Goal: Task Accomplishment & Management: Use online tool/utility

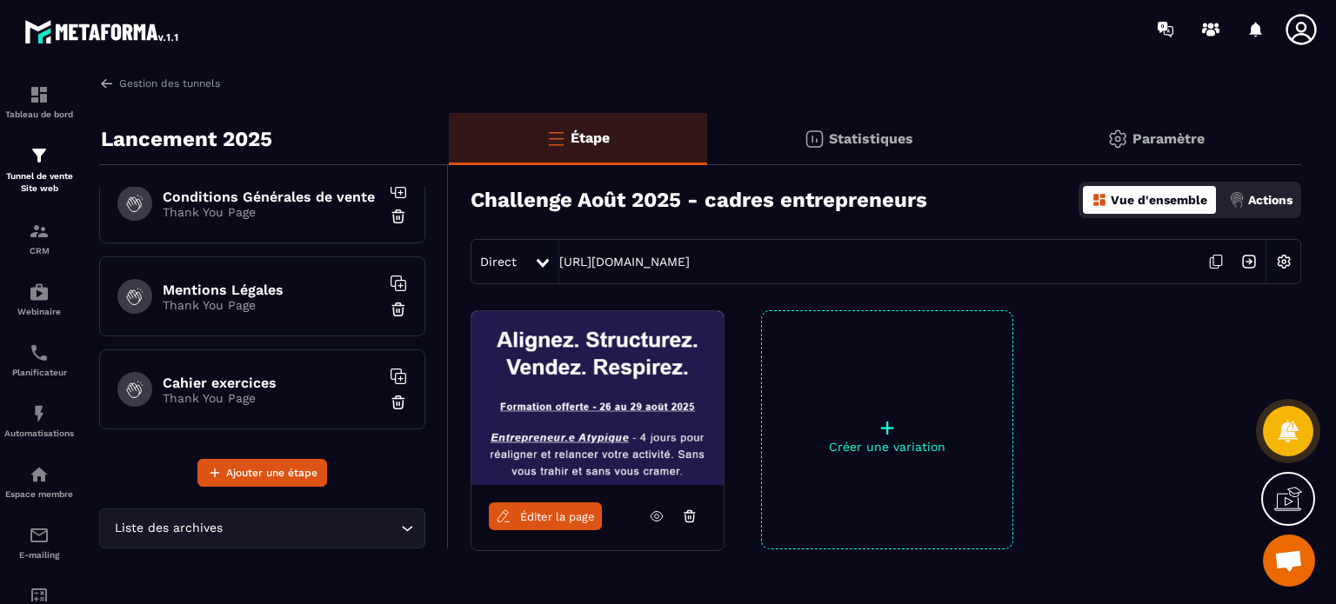
scroll to position [1031, 0]
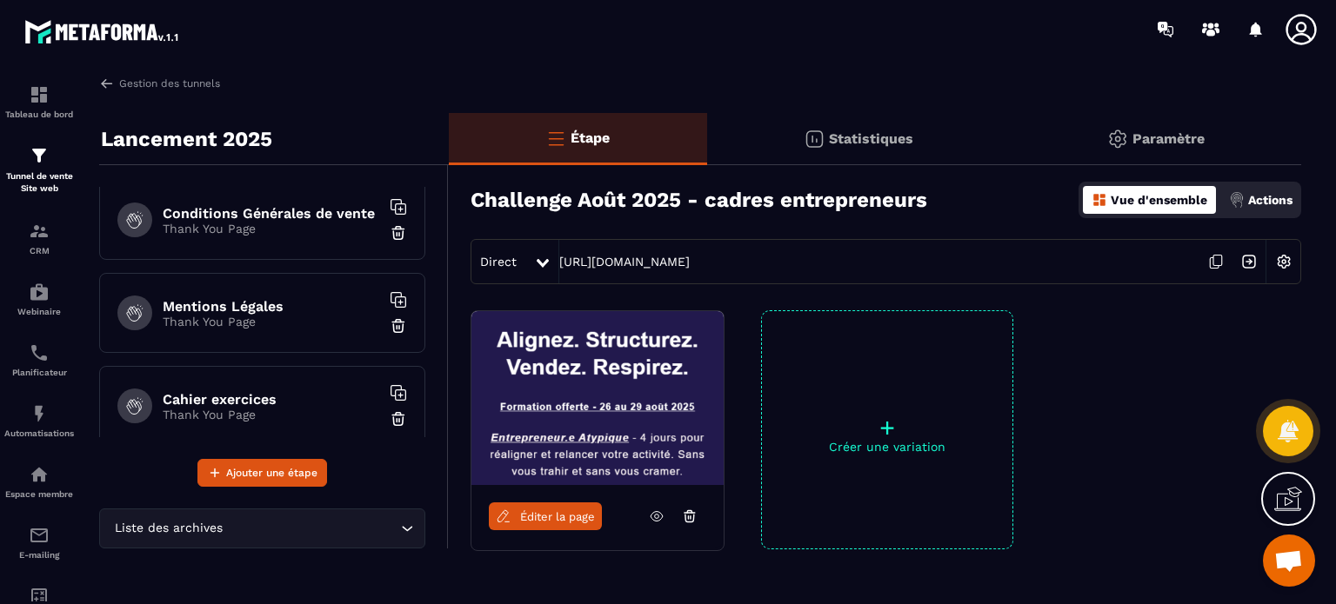
click at [257, 391] on h6 "Cahier exercices" at bounding box center [271, 399] width 217 height 17
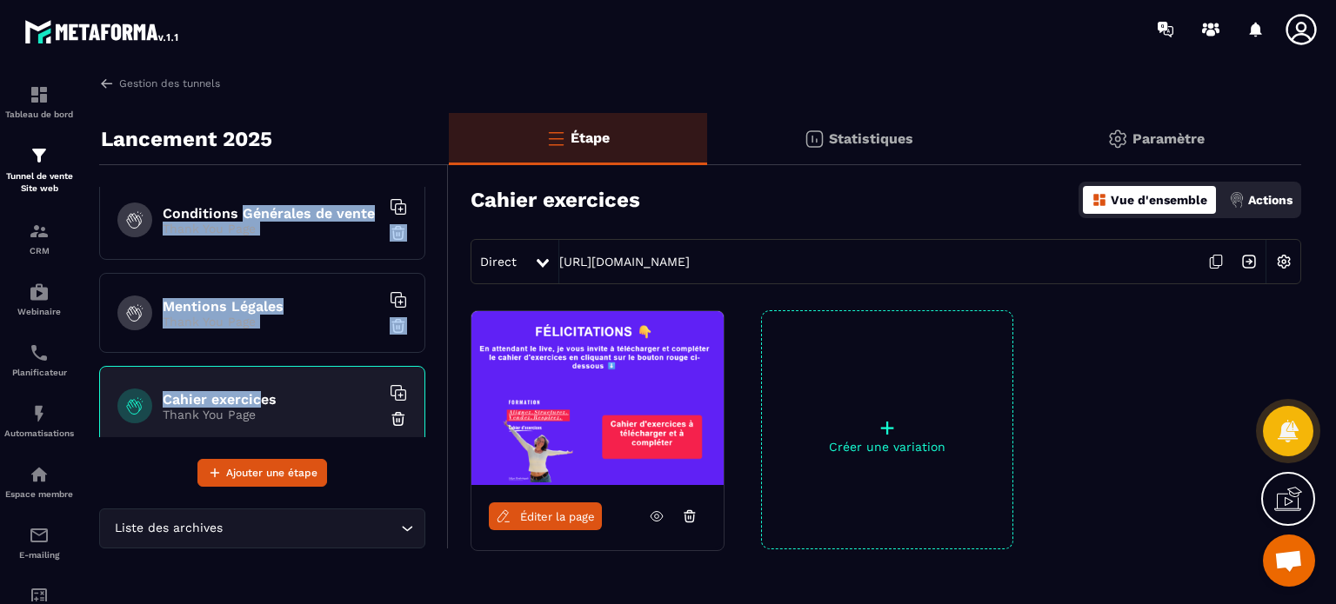
drag, startPoint x: 257, startPoint y: 390, endPoint x: 242, endPoint y: 214, distance: 176.4
click at [242, 214] on div "Challenge Août 2025 - cadres entrepreneurs Page d'optin CONFIRMATION Thank You …" at bounding box center [262, 312] width 326 height 250
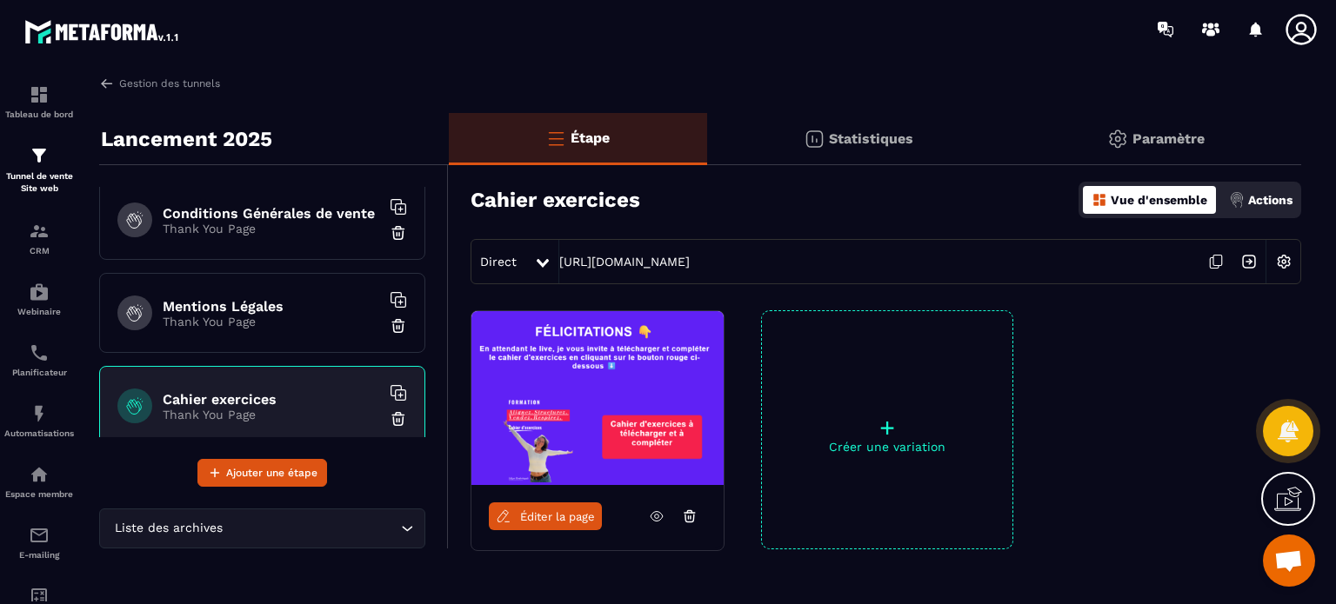
click at [354, 392] on h6 "Cahier exercices" at bounding box center [271, 399] width 217 height 17
drag, startPoint x: 318, startPoint y: 392, endPoint x: 289, endPoint y: 257, distance: 138.9
click at [289, 257] on div "Challenge Août 2025 - cadres entrepreneurs Page d'optin CONFIRMATION Thank You …" at bounding box center [262, 312] width 326 height 250
click at [296, 324] on div "Mentions Légales Thank You Page" at bounding box center [262, 313] width 326 height 80
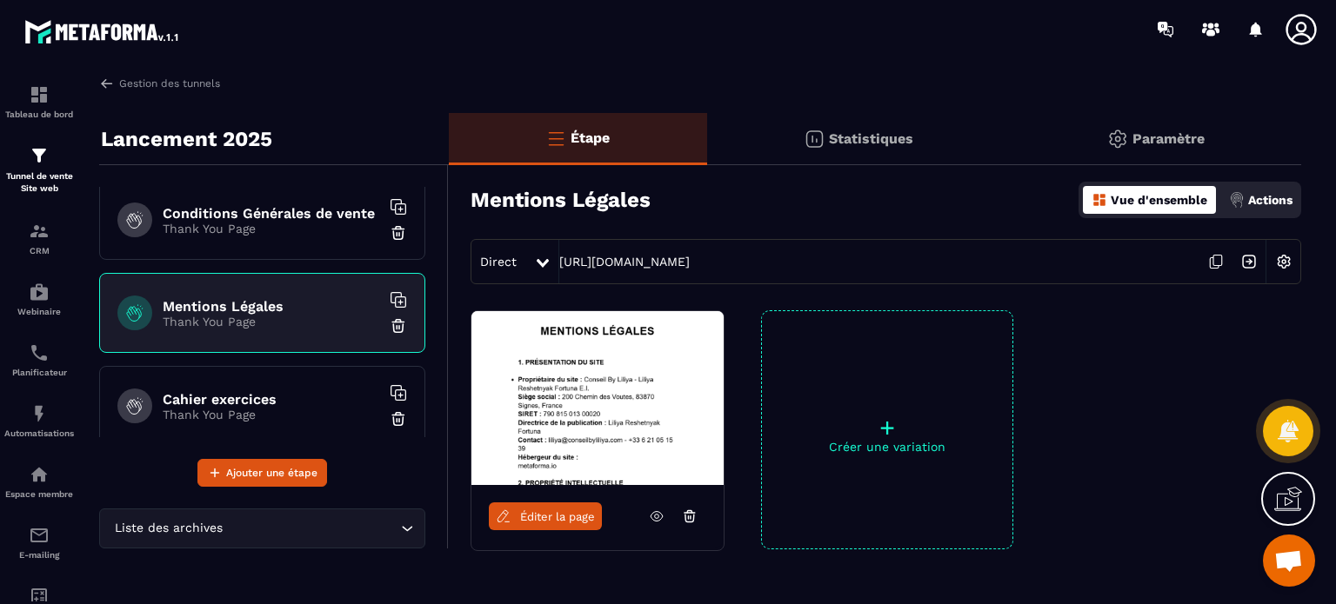
click at [311, 233] on div "Conditions Générales de vente Thank You Page" at bounding box center [262, 220] width 326 height 80
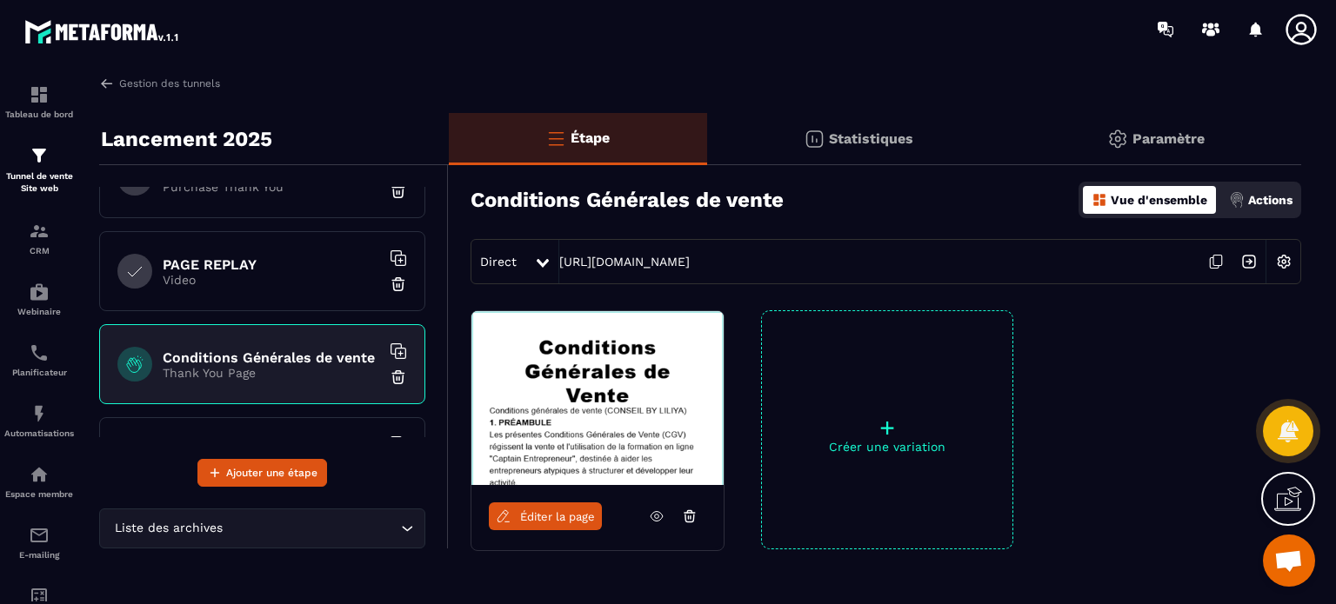
scroll to position [878, 0]
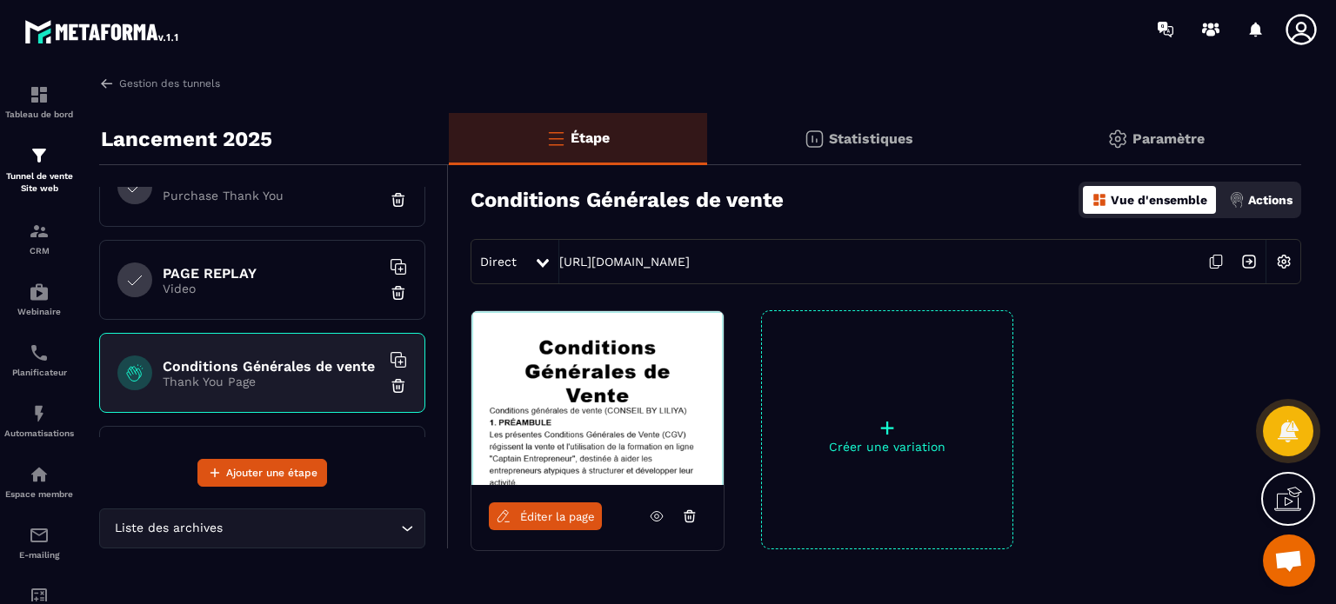
click at [283, 296] on div "PAGE REPLAY Video" at bounding box center [262, 280] width 326 height 80
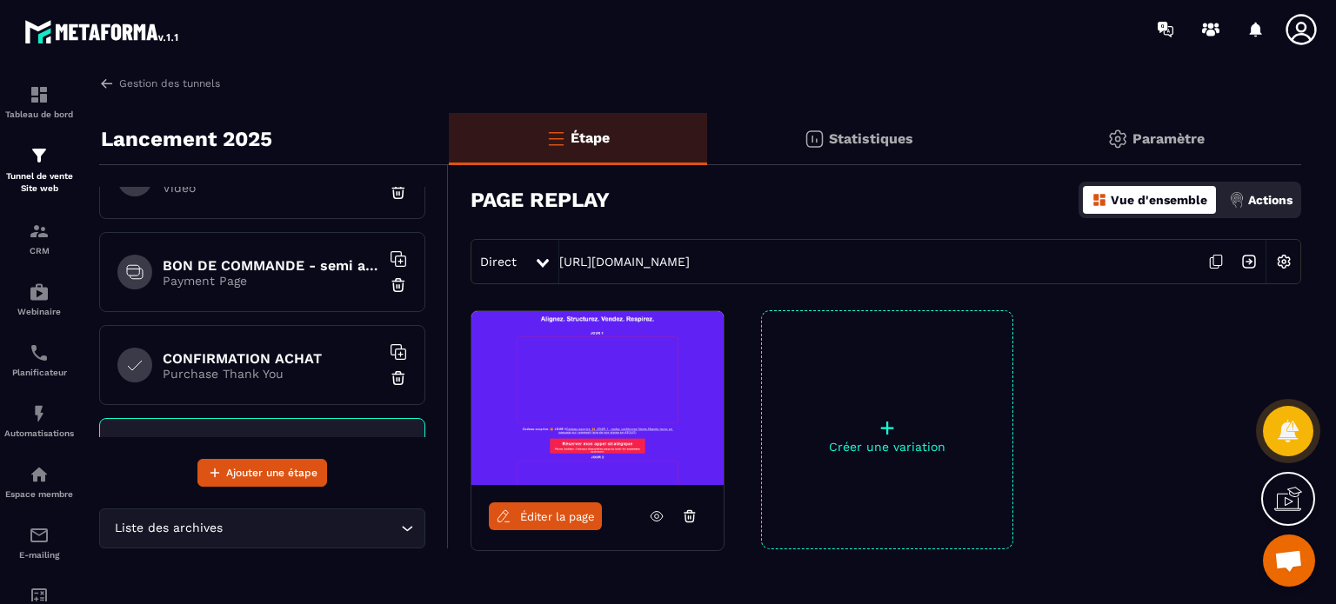
scroll to position [691, 0]
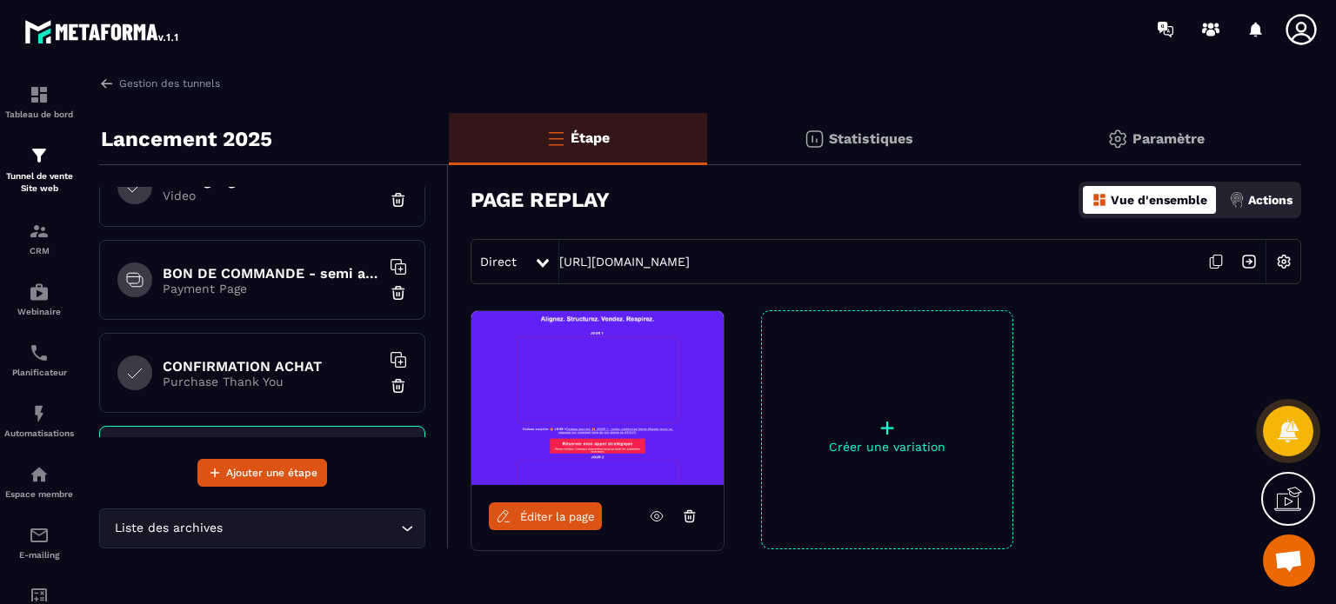
click at [247, 375] on p "Purchase Thank You" at bounding box center [271, 382] width 217 height 14
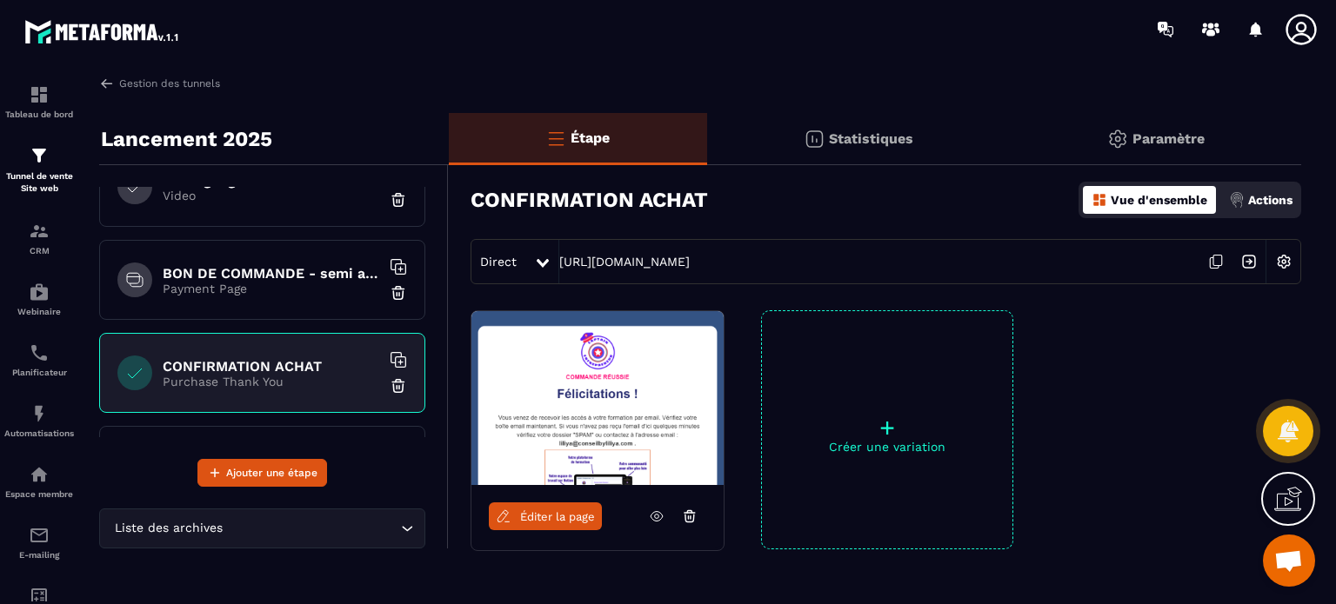
click at [630, 274] on div "Direct [URL][DOMAIN_NAME]" at bounding box center [886, 261] width 831 height 45
click at [630, 262] on link "[URL][DOMAIN_NAME]" at bounding box center [624, 262] width 130 height 14
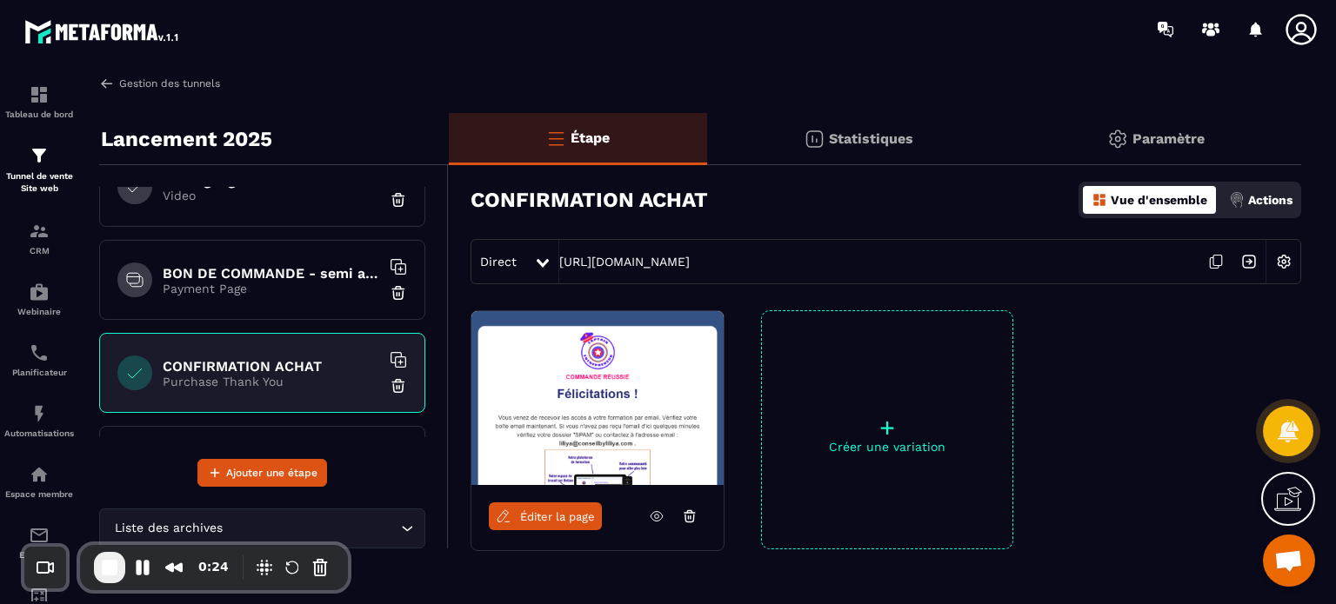
click at [155, 87] on link "Gestion des tunnels" at bounding box center [159, 84] width 121 height 16
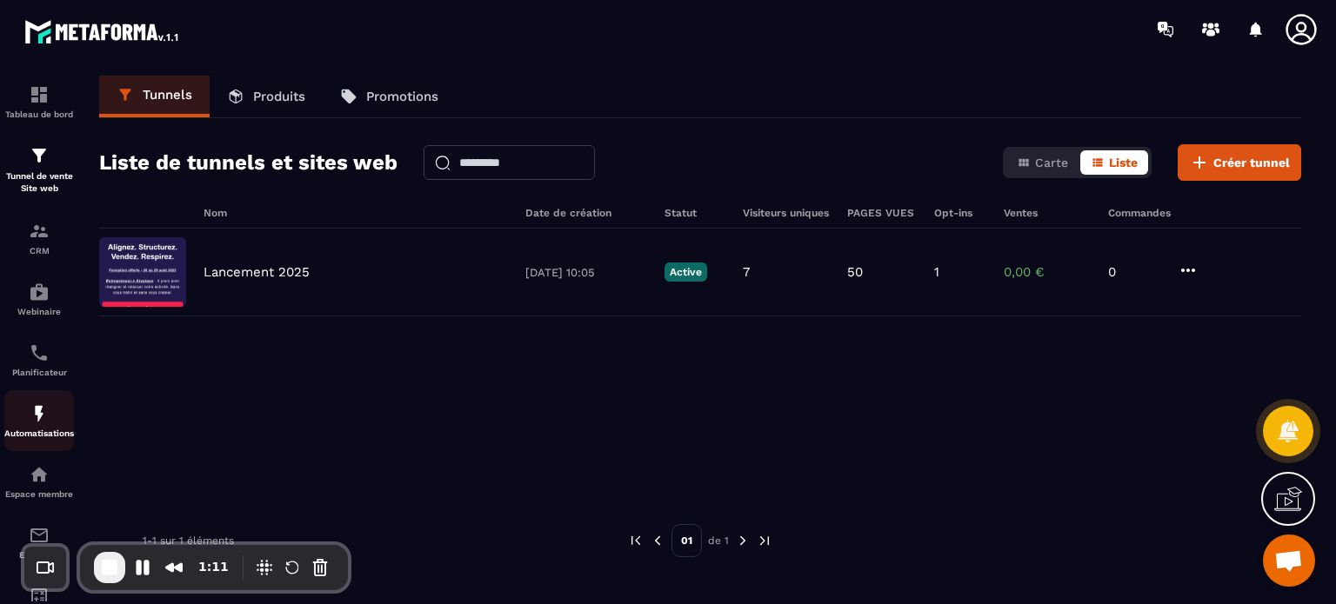
click at [44, 416] on img at bounding box center [39, 414] width 21 height 21
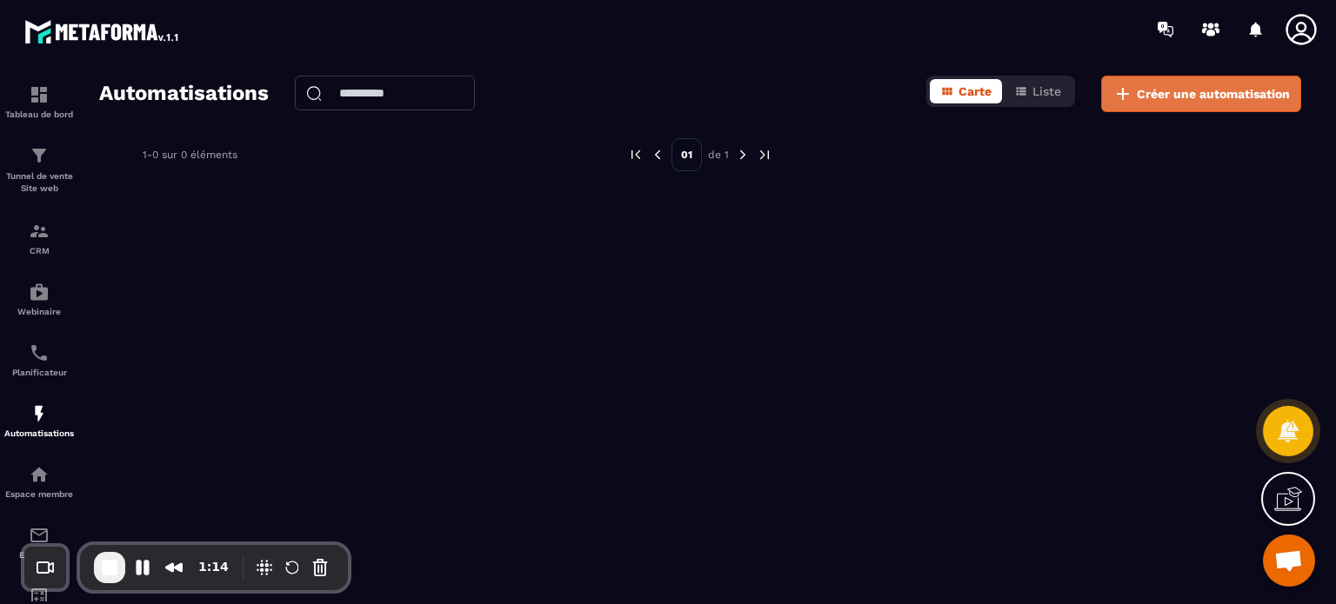
click at [1191, 100] on span "Créer une automatisation" at bounding box center [1213, 93] width 153 height 17
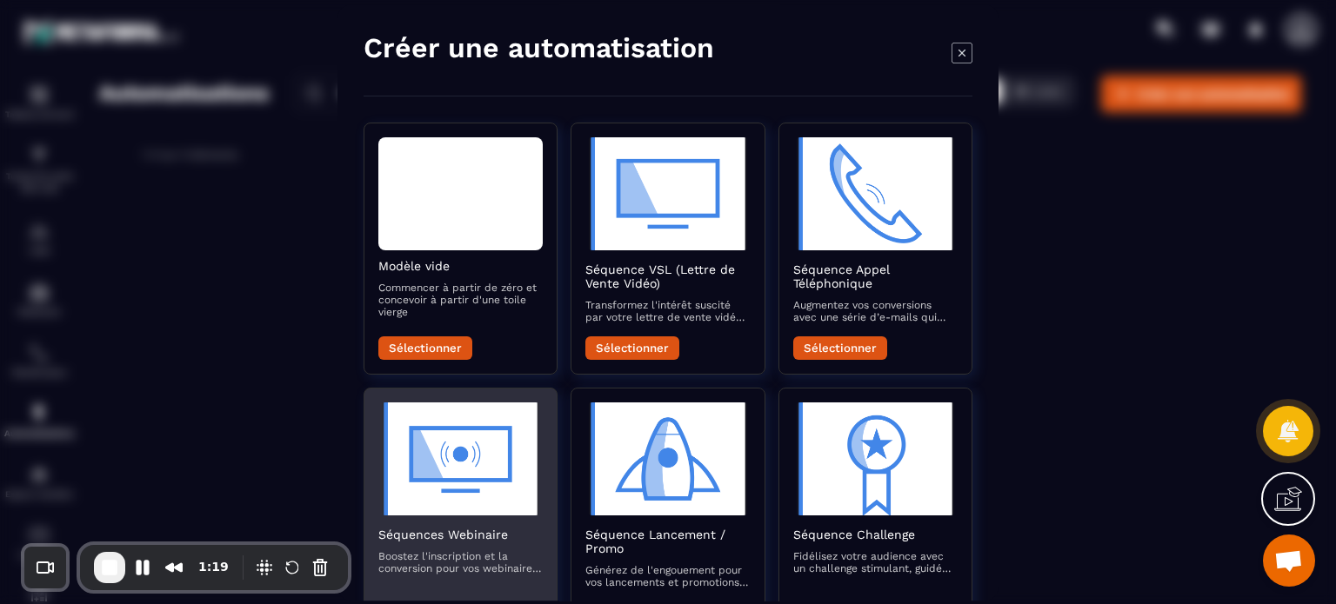
click at [479, 507] on img "Modal window" at bounding box center [460, 459] width 164 height 113
click at [505, 552] on p "Boostez l'inscription et la conversion pour vos webinaires avec des e-mails qui…" at bounding box center [460, 563] width 164 height 24
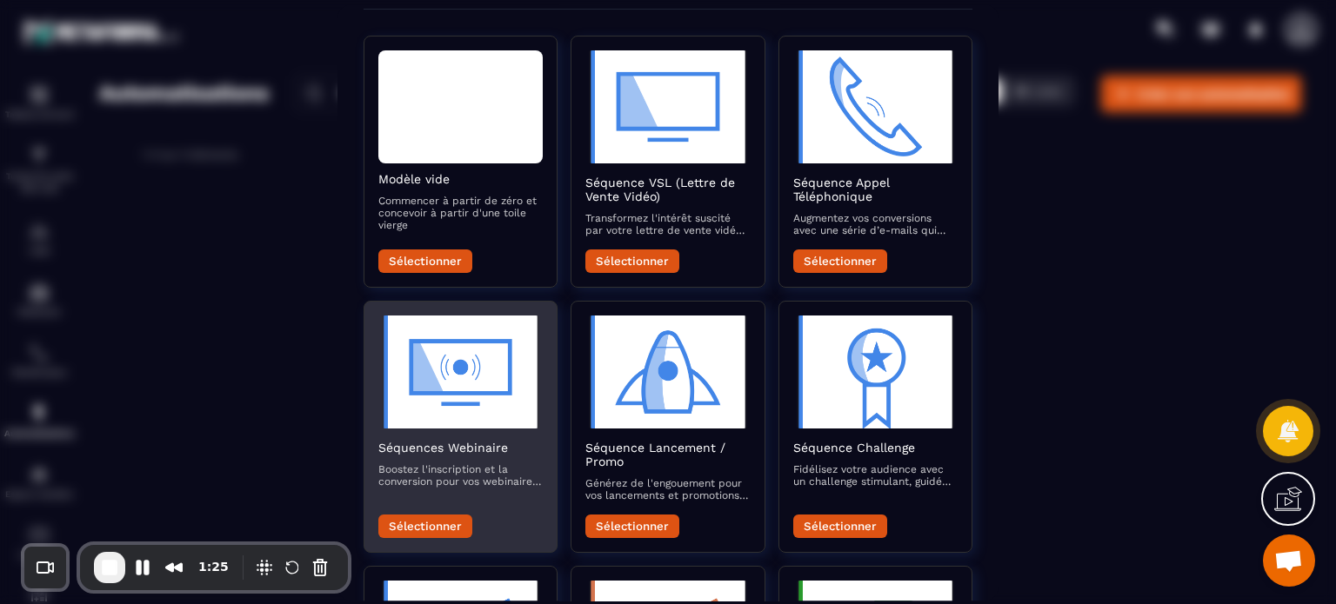
click at [449, 523] on button "Sélectionner" at bounding box center [425, 526] width 94 height 23
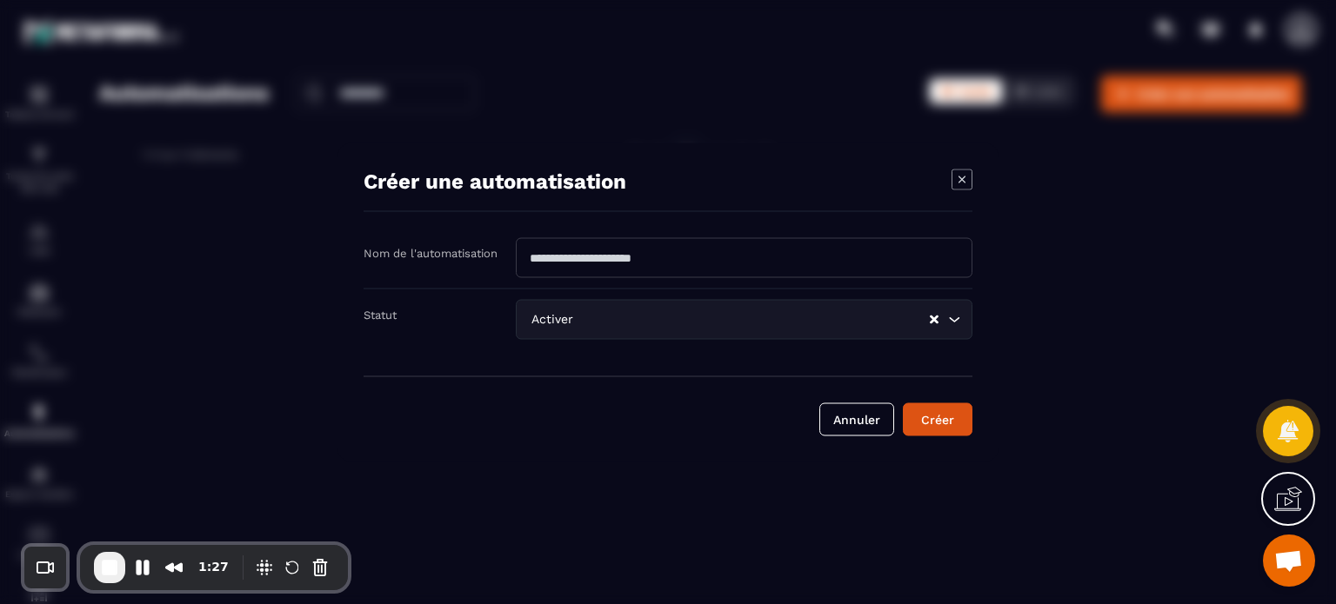
click at [574, 243] on input "Modal window" at bounding box center [744, 257] width 457 height 40
type input "**********"
click at [903, 403] on button "Créer" at bounding box center [938, 419] width 70 height 33
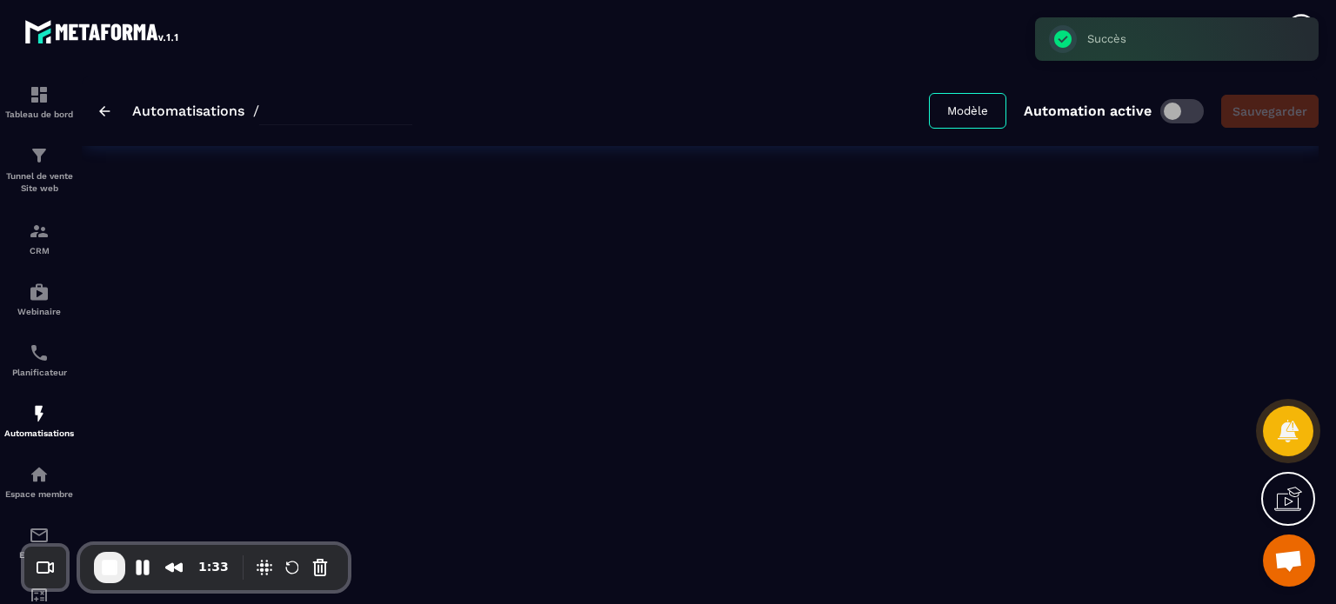
type input "**********"
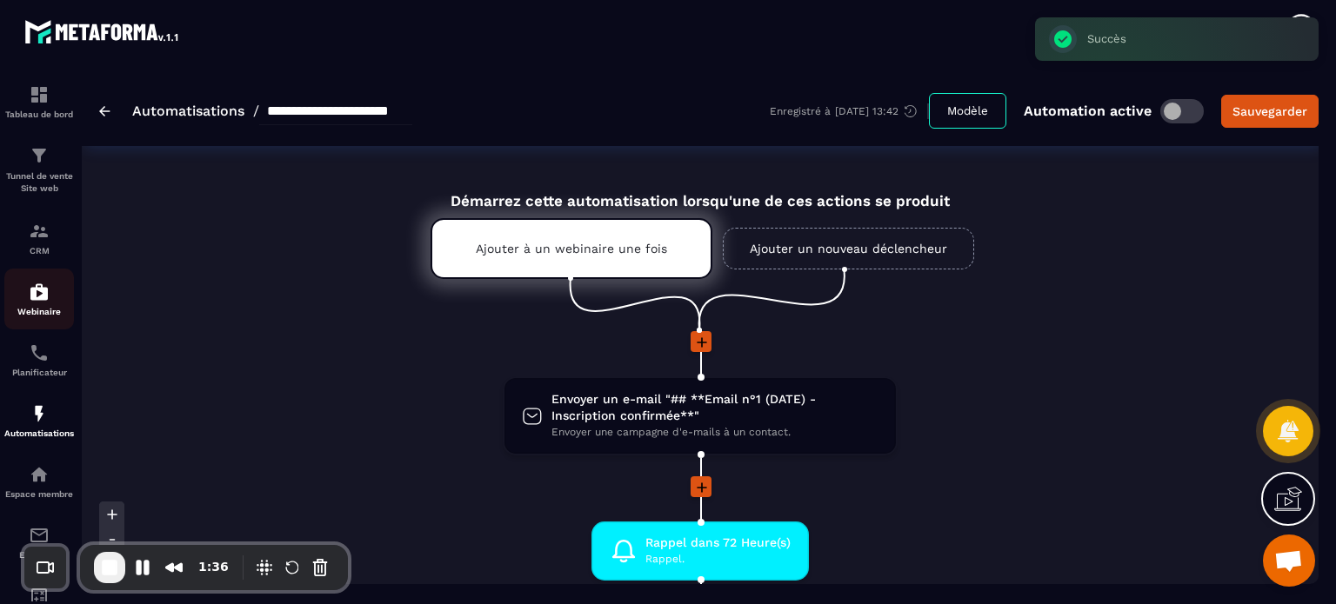
click at [29, 296] on img at bounding box center [39, 292] width 21 height 21
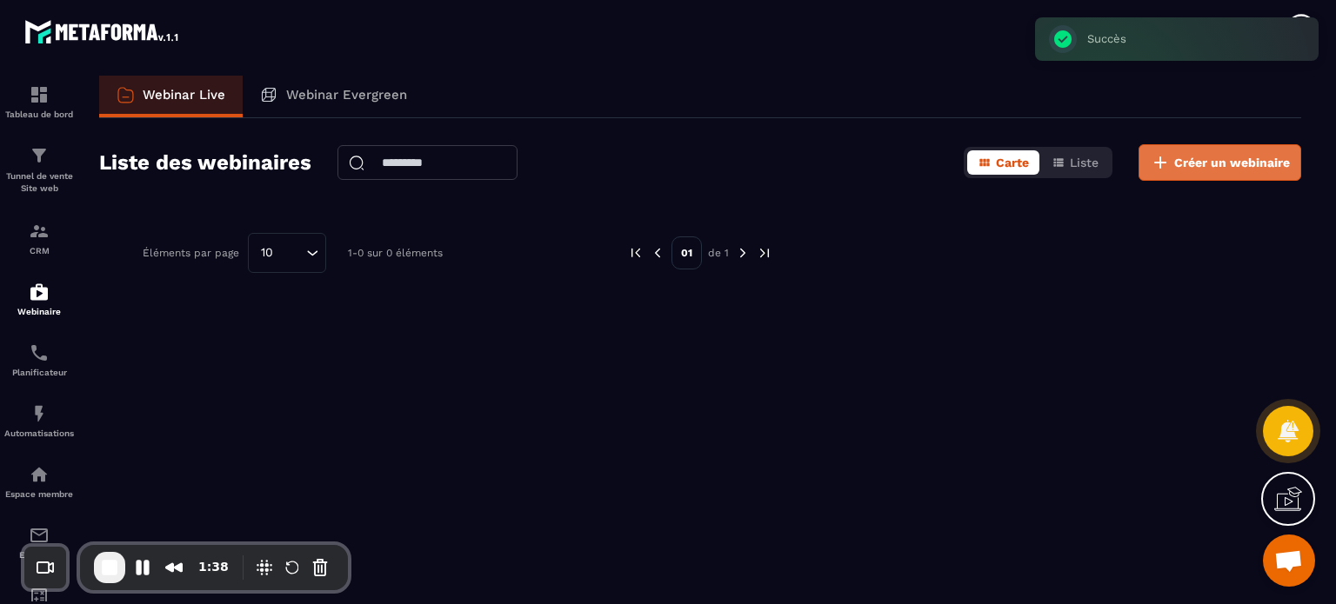
click at [1193, 177] on button "Créer un webinaire" at bounding box center [1219, 162] width 163 height 37
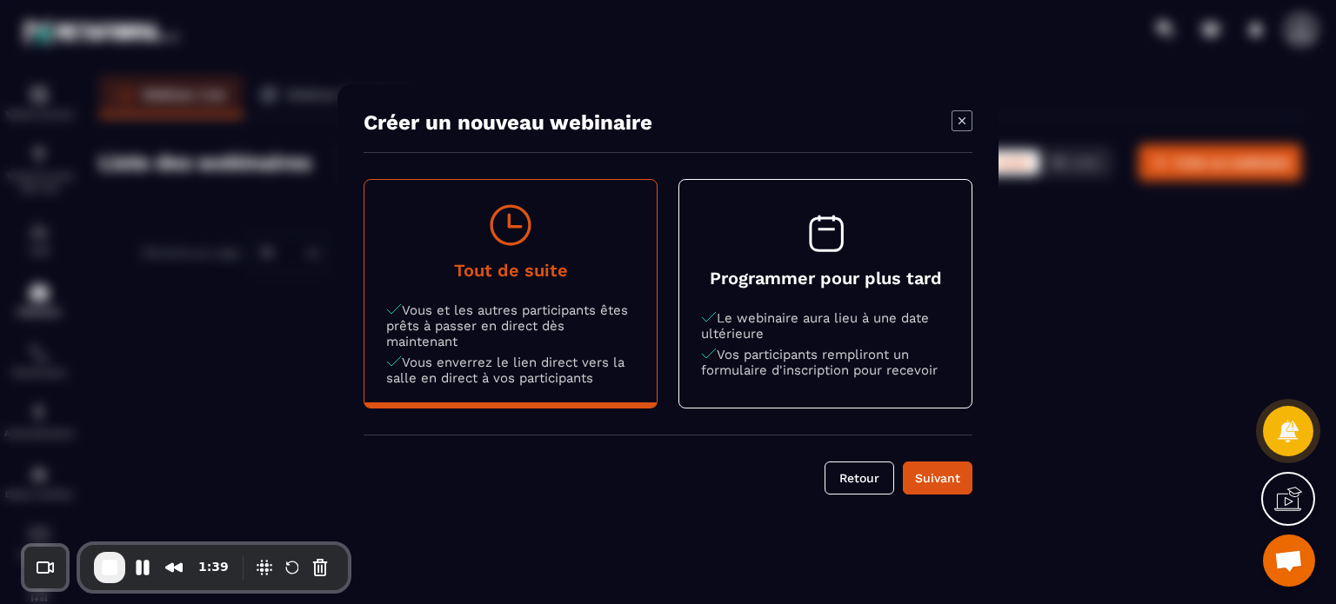
click at [776, 260] on button "Programmer pour plus tard Le webinaire aura lieu à une date ultérieure Vos part…" at bounding box center [825, 294] width 292 height 212
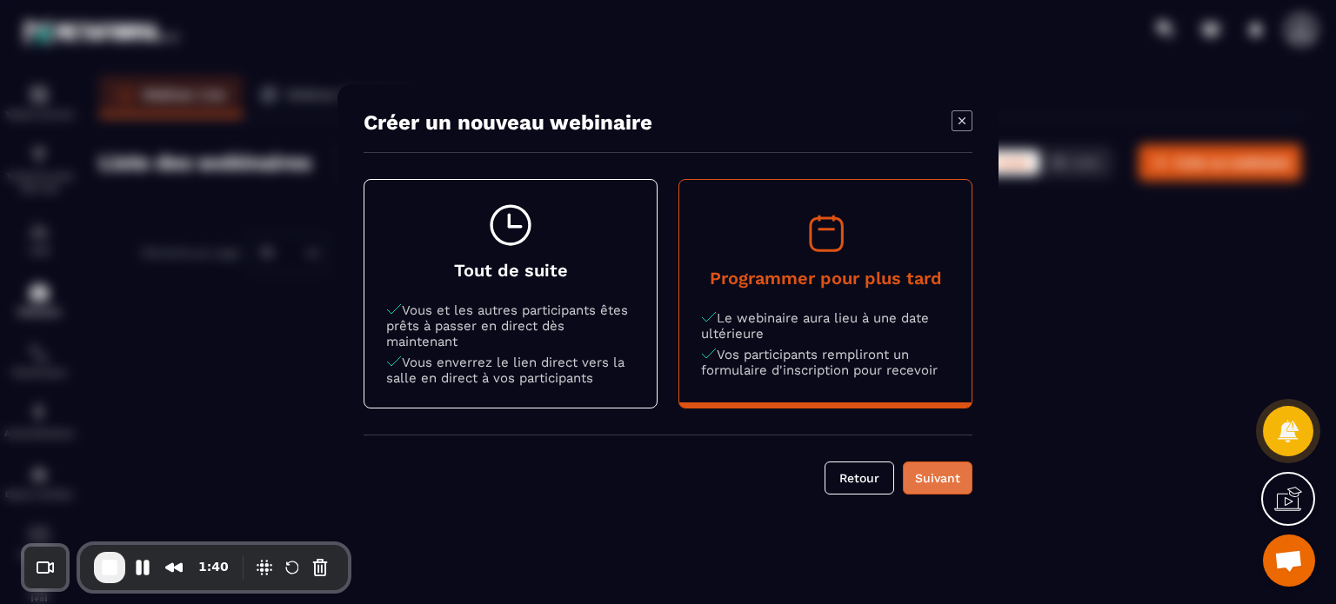
click at [942, 474] on div "Suivant" at bounding box center [937, 478] width 47 height 17
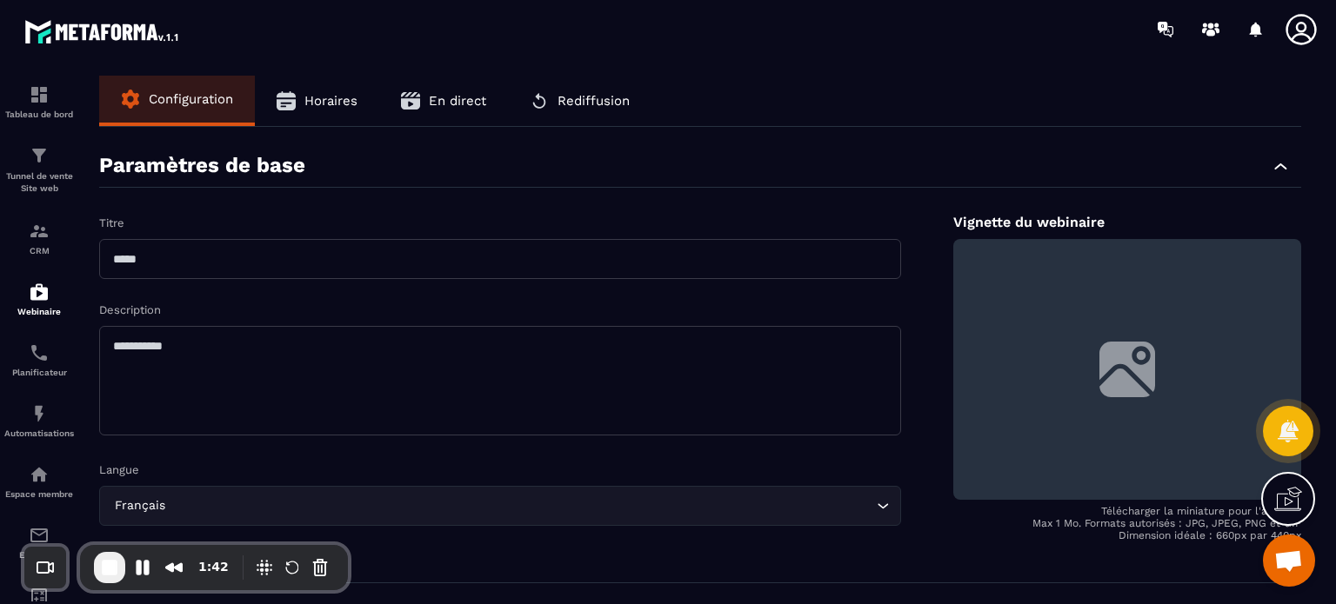
click at [480, 245] on input "text" at bounding box center [500, 259] width 802 height 40
type input "**********"
click at [915, 237] on div "**********" at bounding box center [700, 381] width 1202 height 334
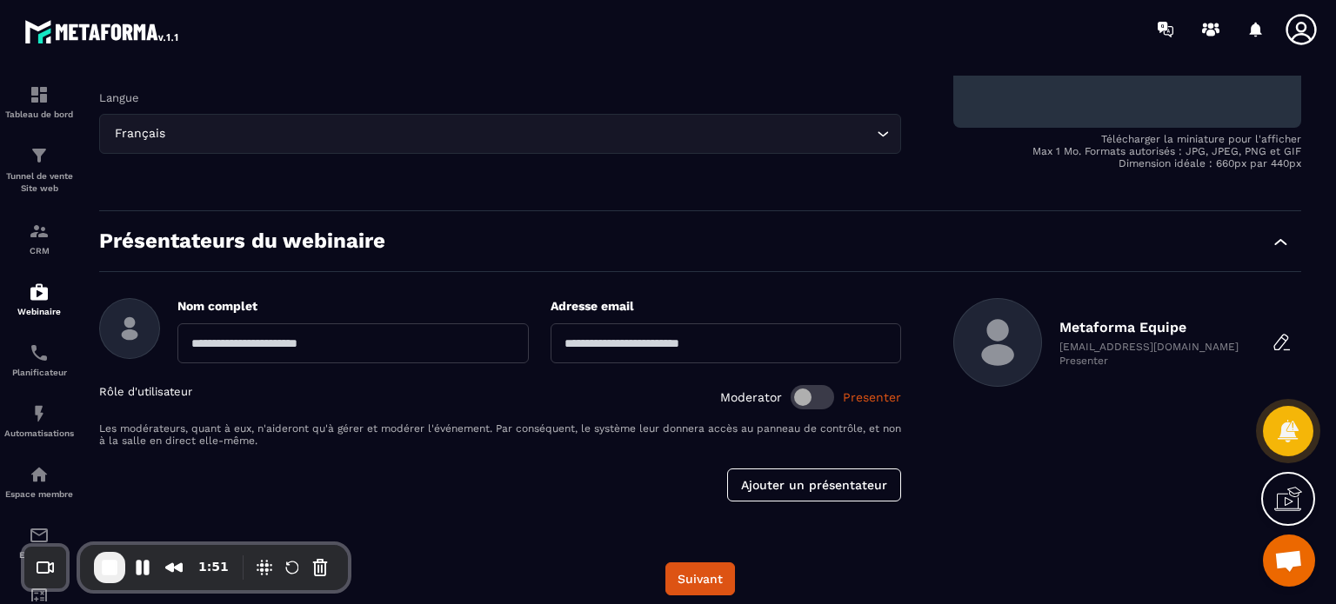
scroll to position [386, 0]
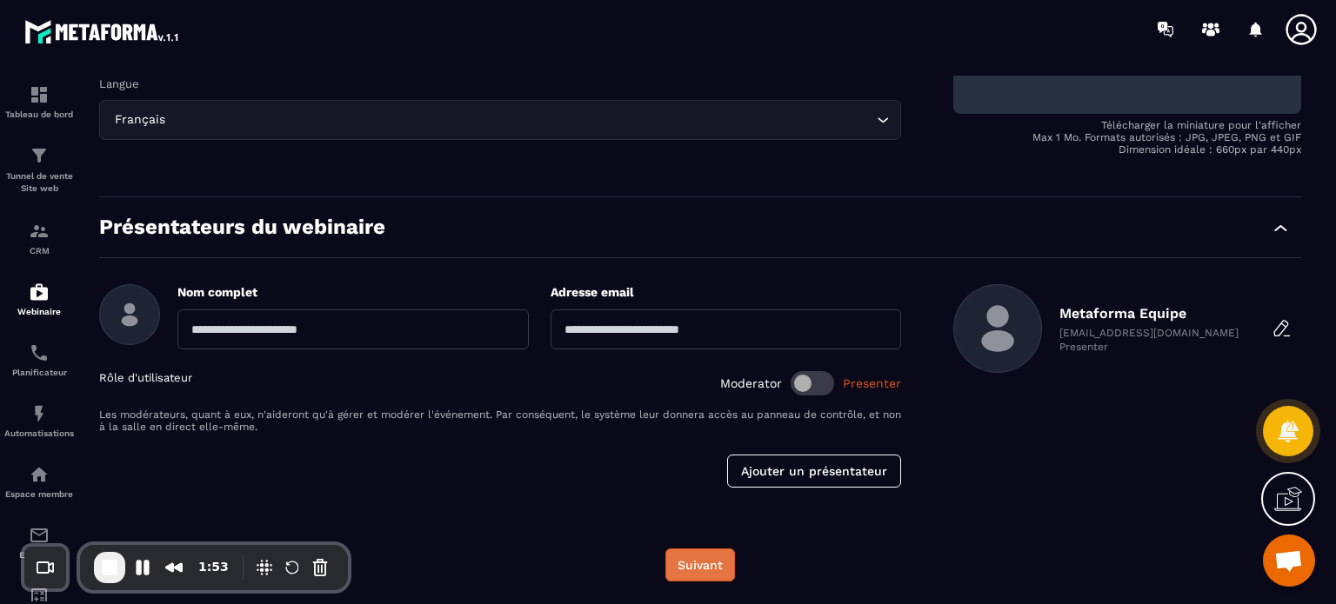
click at [720, 552] on button "Suivant" at bounding box center [700, 565] width 70 height 33
click at [697, 560] on button "Suivant" at bounding box center [700, 565] width 70 height 33
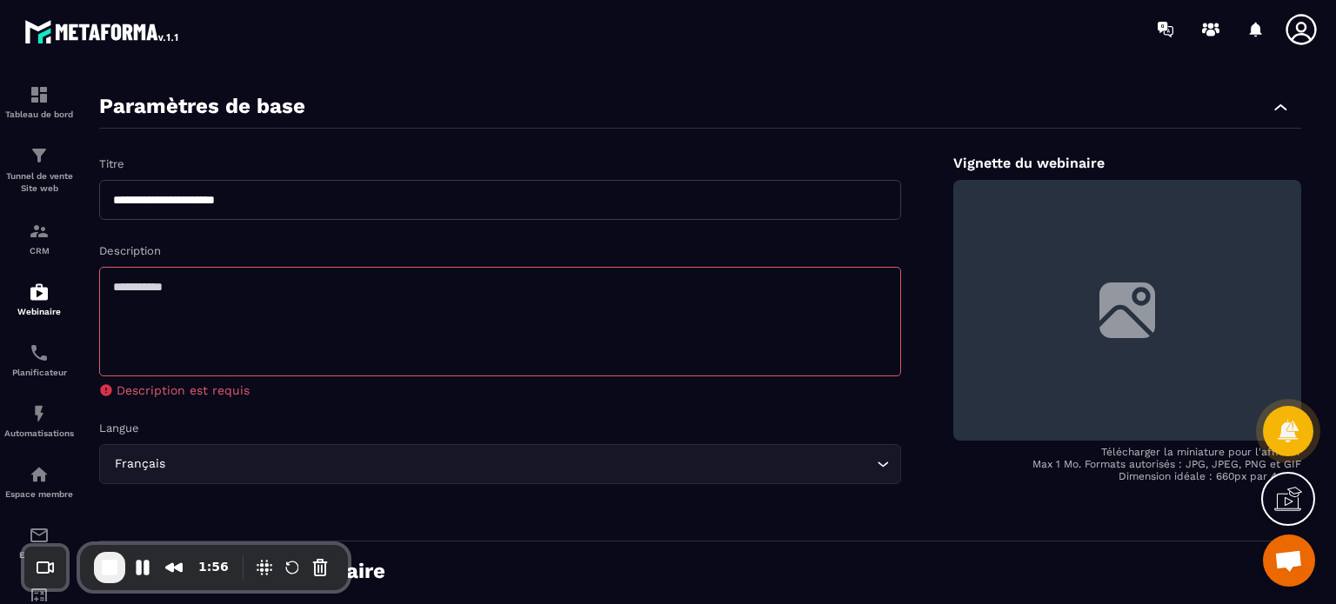
scroll to position [21, 0]
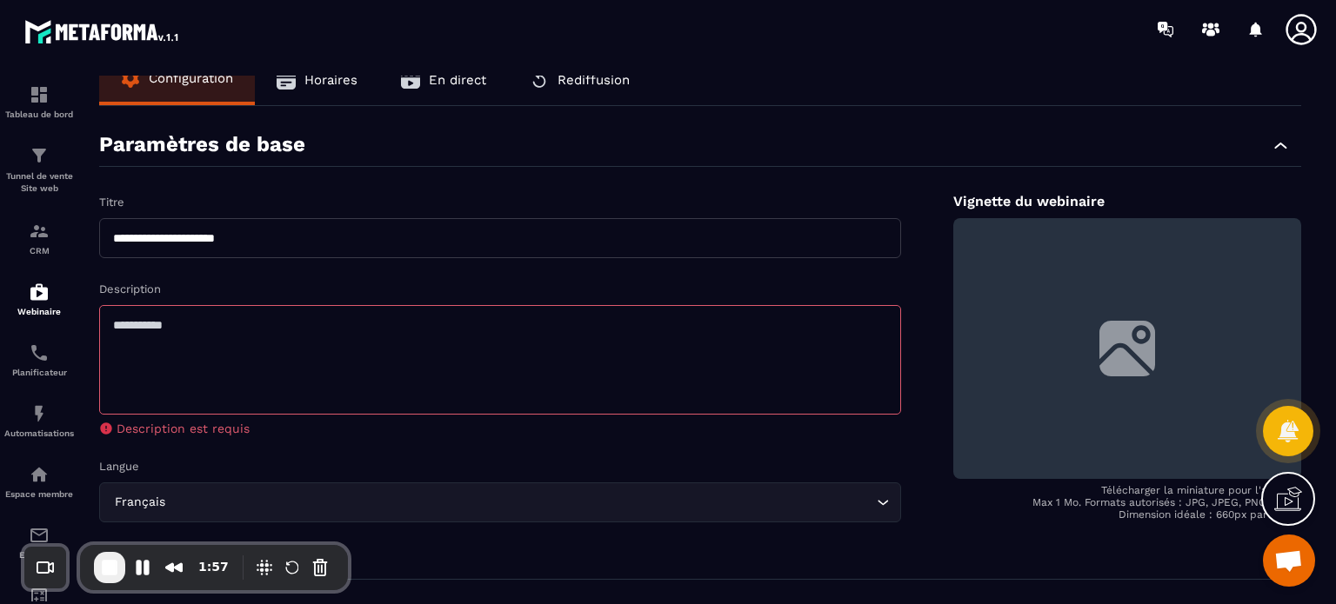
click at [350, 327] on textarea at bounding box center [500, 360] width 802 height 110
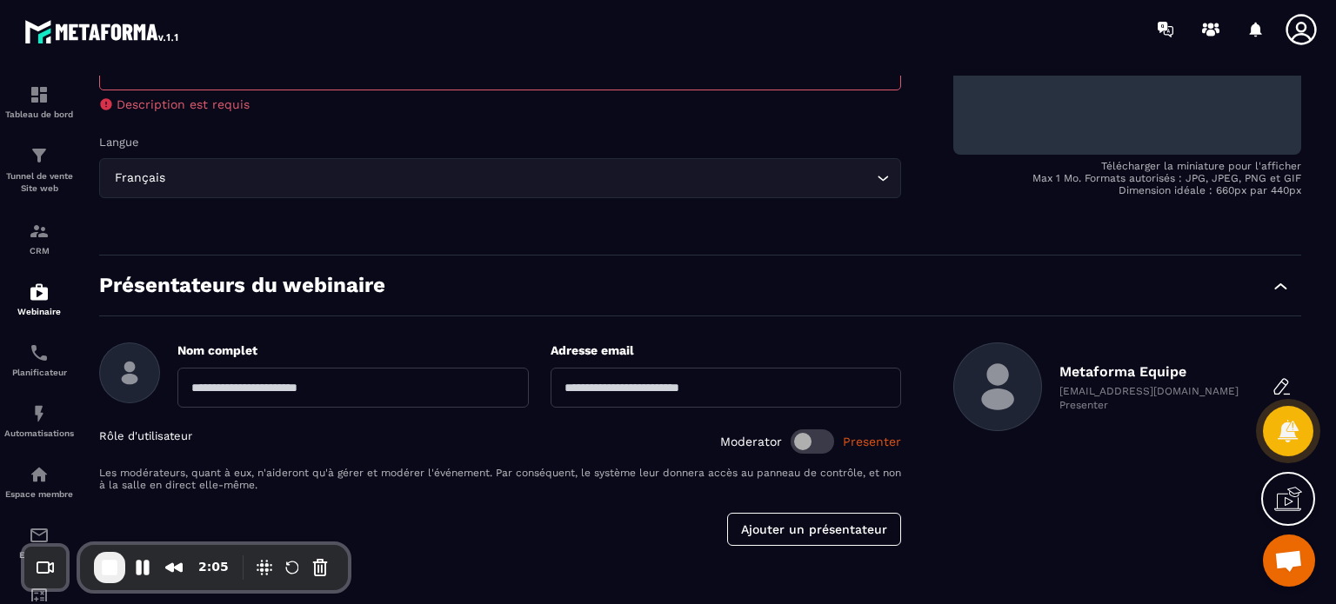
scroll to position [404, 0]
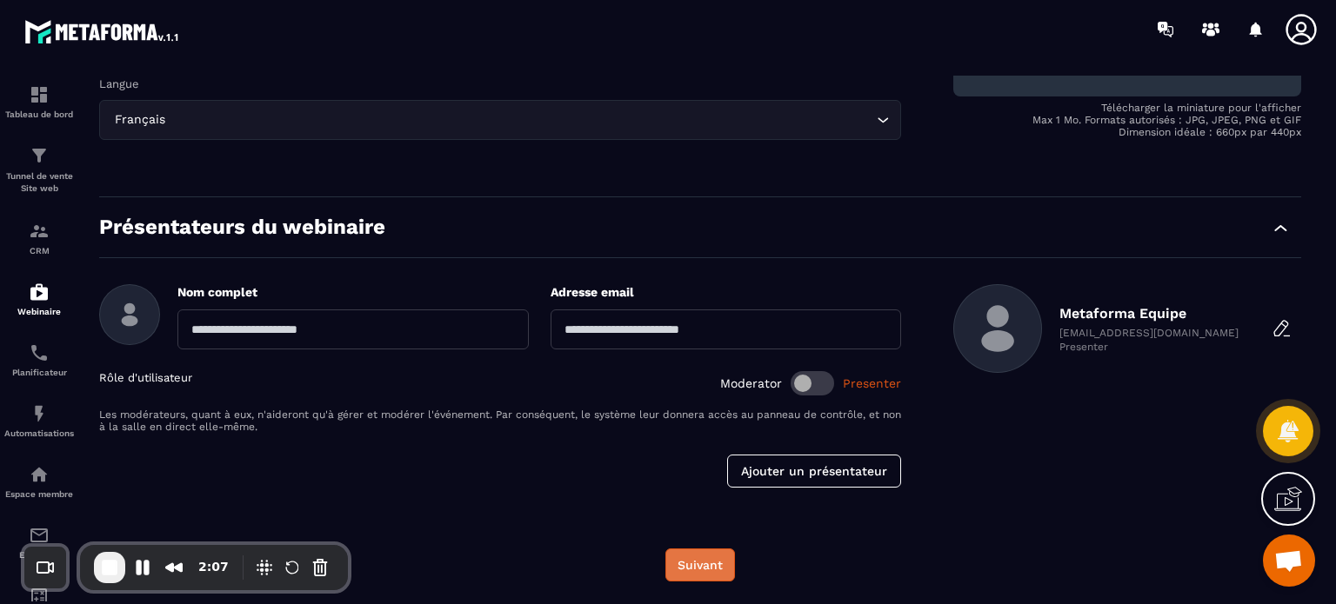
type textarea "**********"
click at [687, 565] on button "Suivant" at bounding box center [700, 565] width 70 height 33
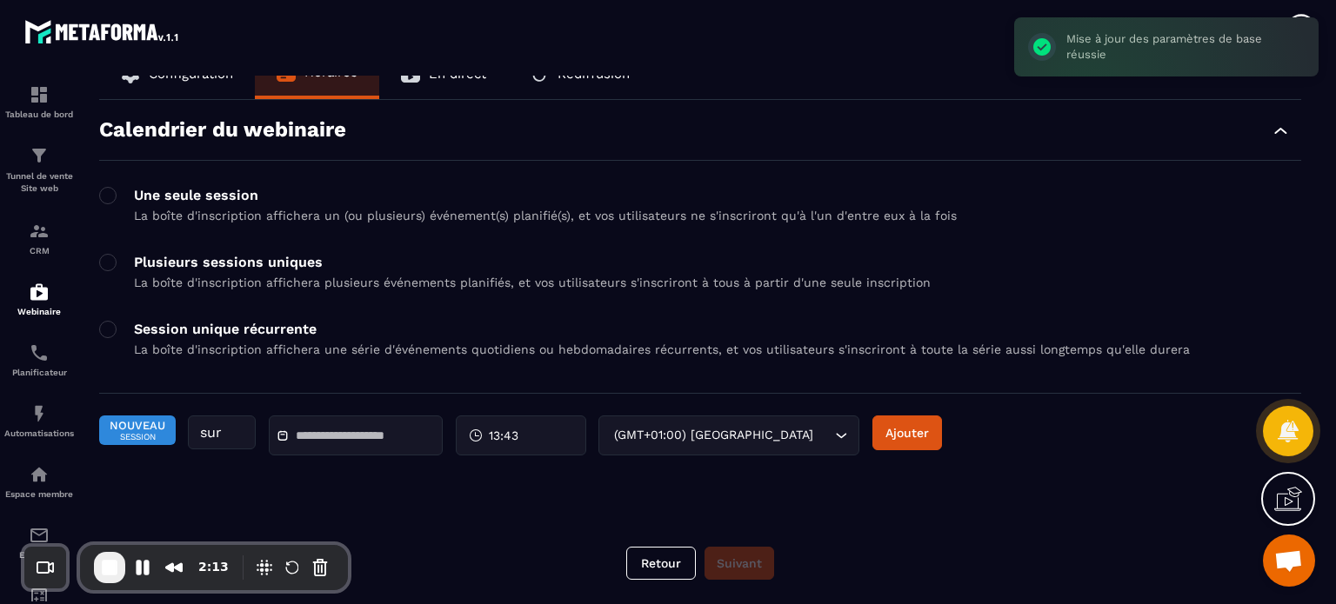
click at [201, 333] on p "Session unique récurrente" at bounding box center [662, 329] width 1056 height 17
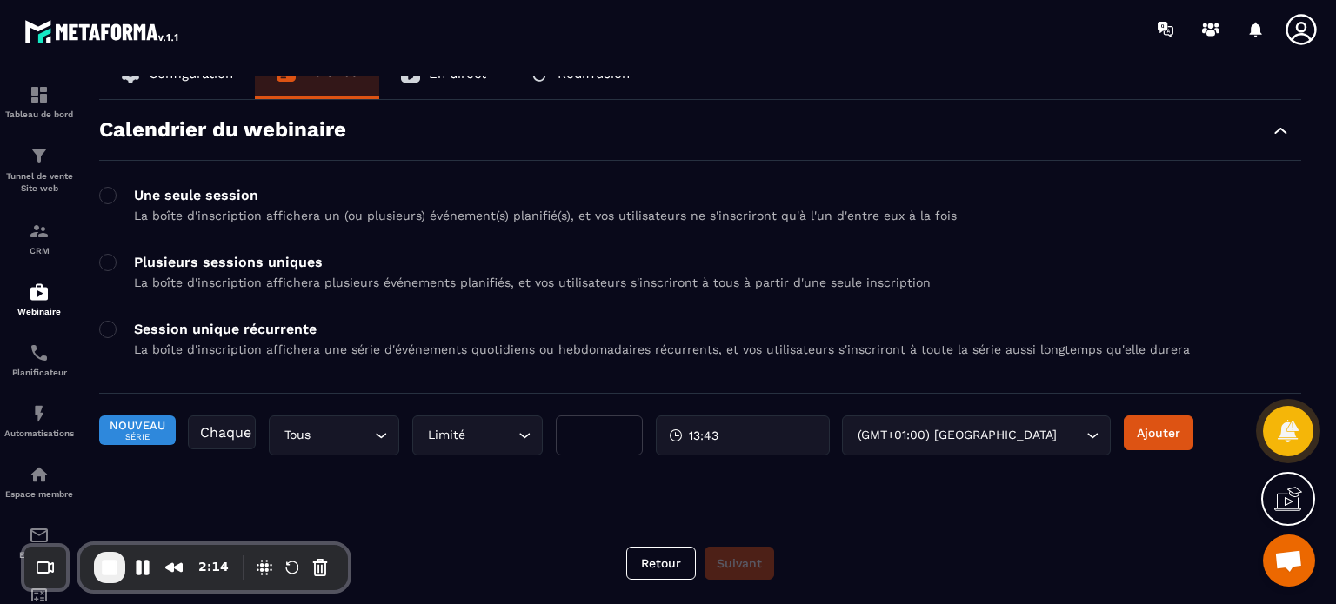
click at [165, 257] on p "Plusieurs sessions uniques" at bounding box center [532, 262] width 797 height 17
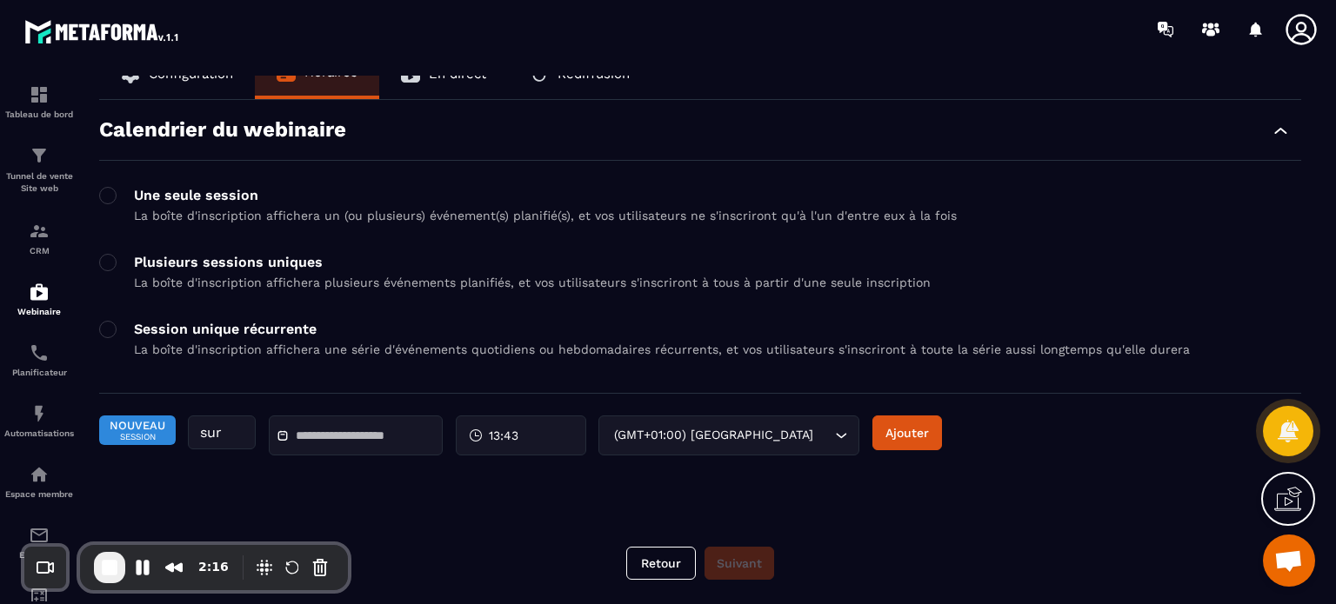
click at [166, 342] on div "Session unique récurrente La boîte d'inscription affichera une série d'événemen…" at bounding box center [662, 339] width 1056 height 36
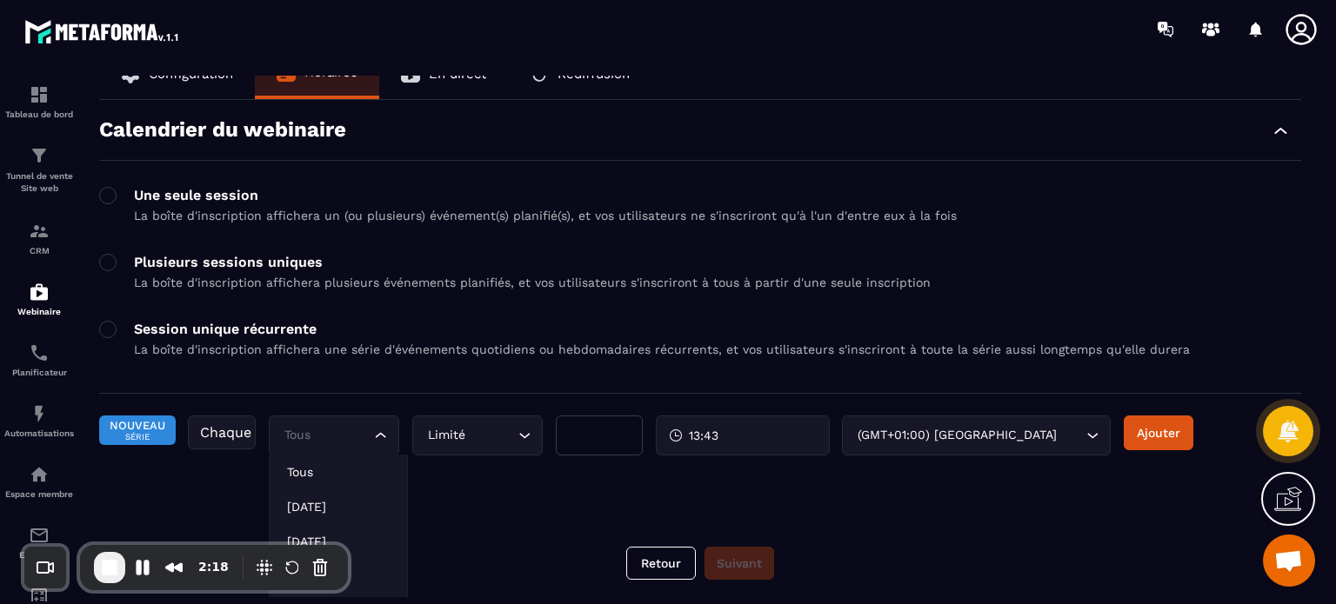
click at [342, 431] on input "Search for option" at bounding box center [325, 435] width 90 height 19
click at [326, 506] on p "[DATE]" at bounding box center [338, 506] width 103 height 17
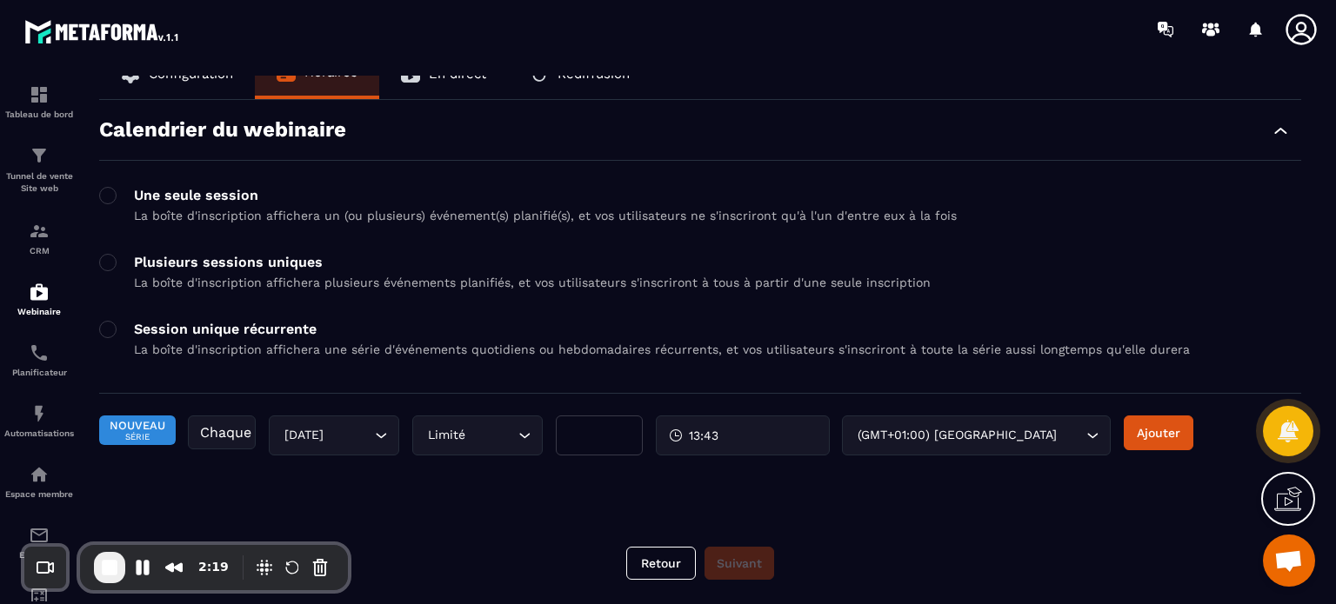
click at [596, 440] on input "*" at bounding box center [599, 436] width 87 height 40
type input "*"
click at [477, 439] on input "Search for option" at bounding box center [491, 435] width 45 height 19
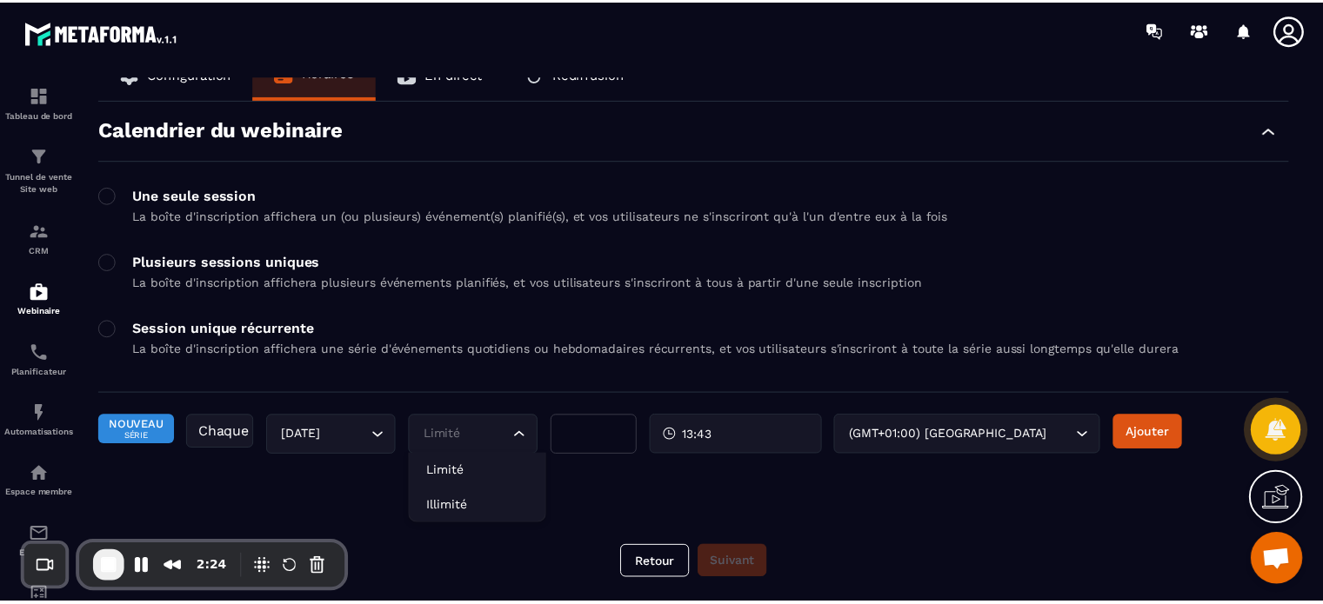
scroll to position [23, 0]
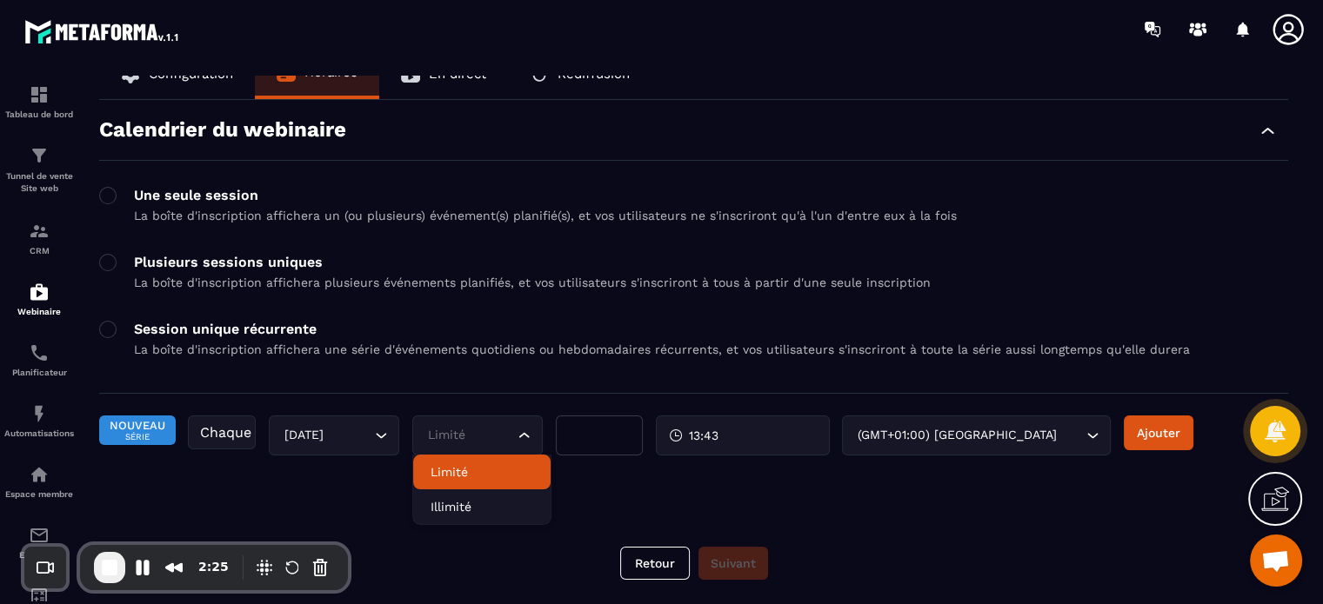
click at [405, 468] on div "Calendrier du webinaire Une seule session La boîte d'inscription affichera un (…" at bounding box center [693, 310] width 1189 height 421
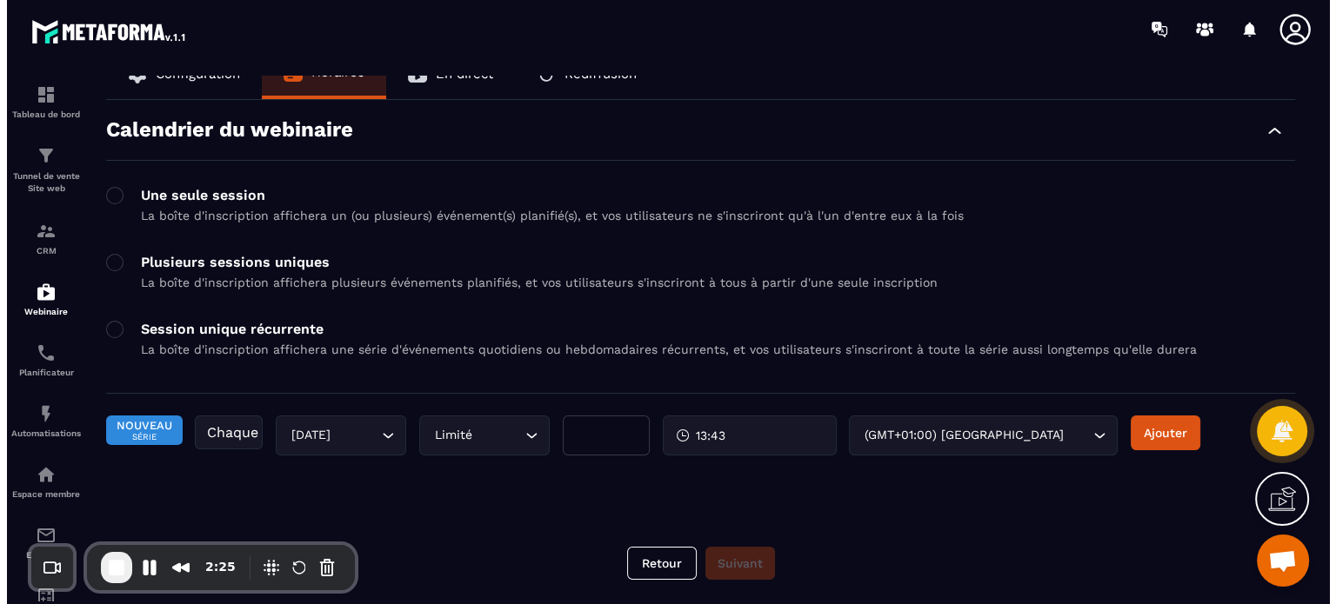
scroll to position [0, 0]
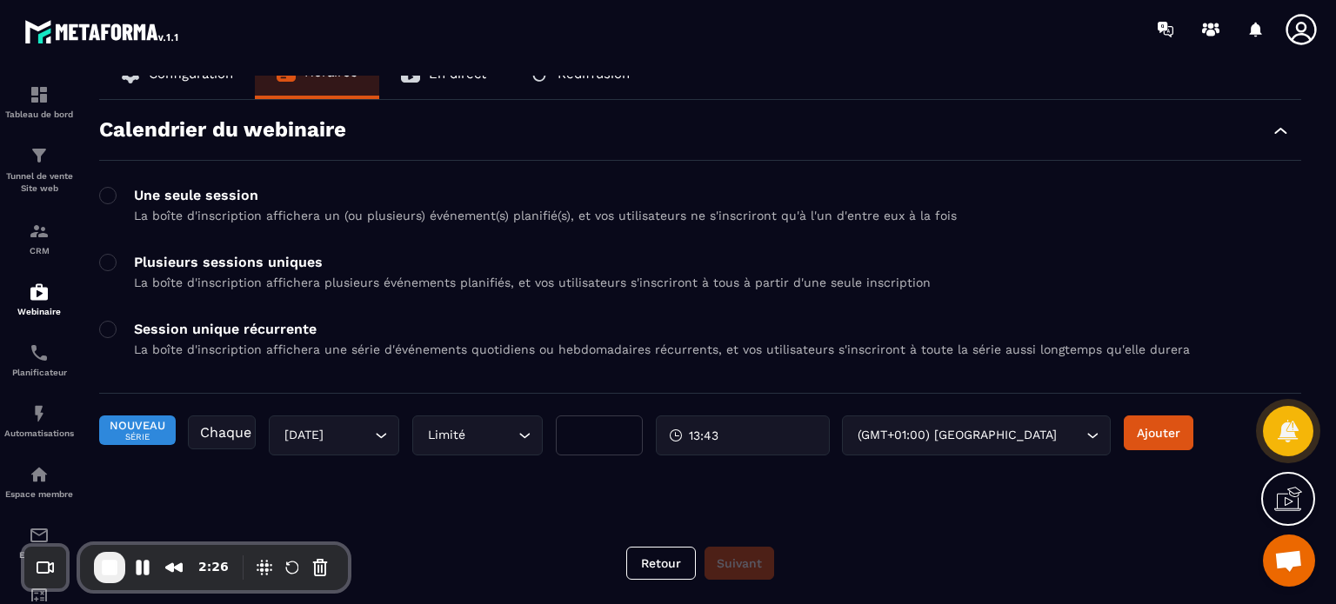
click at [449, 444] on div "Limité Loading..." at bounding box center [477, 436] width 130 height 40
click at [449, 502] on p "Illimité" at bounding box center [482, 506] width 103 height 17
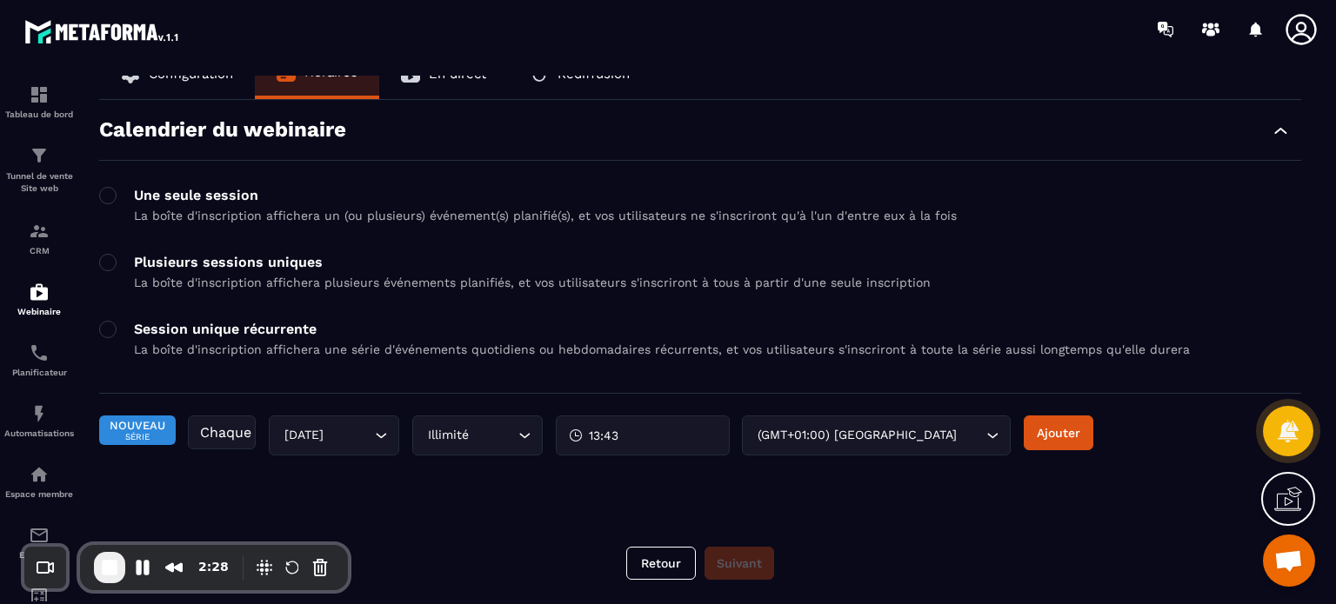
click at [662, 431] on div "13:43" at bounding box center [643, 436] width 174 height 40
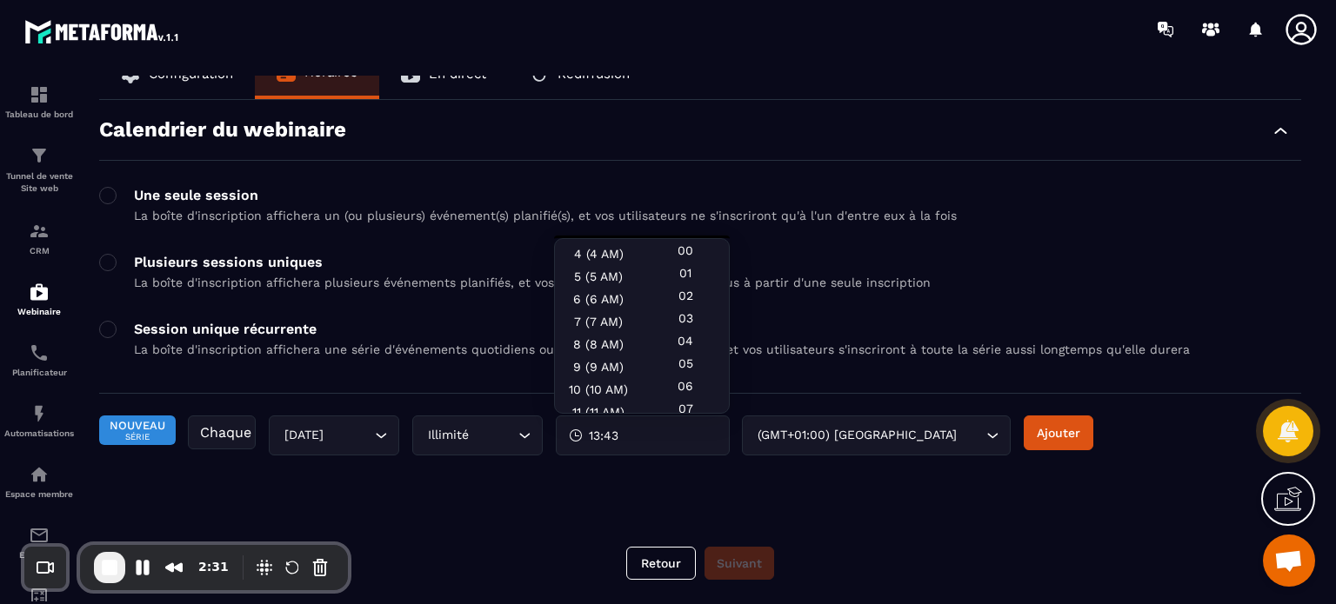
scroll to position [93, 0]
click at [578, 340] on div "8 (8 AM)" at bounding box center [598, 338] width 87 height 23
click at [1047, 441] on button "Ajouter" at bounding box center [1059, 433] width 70 height 35
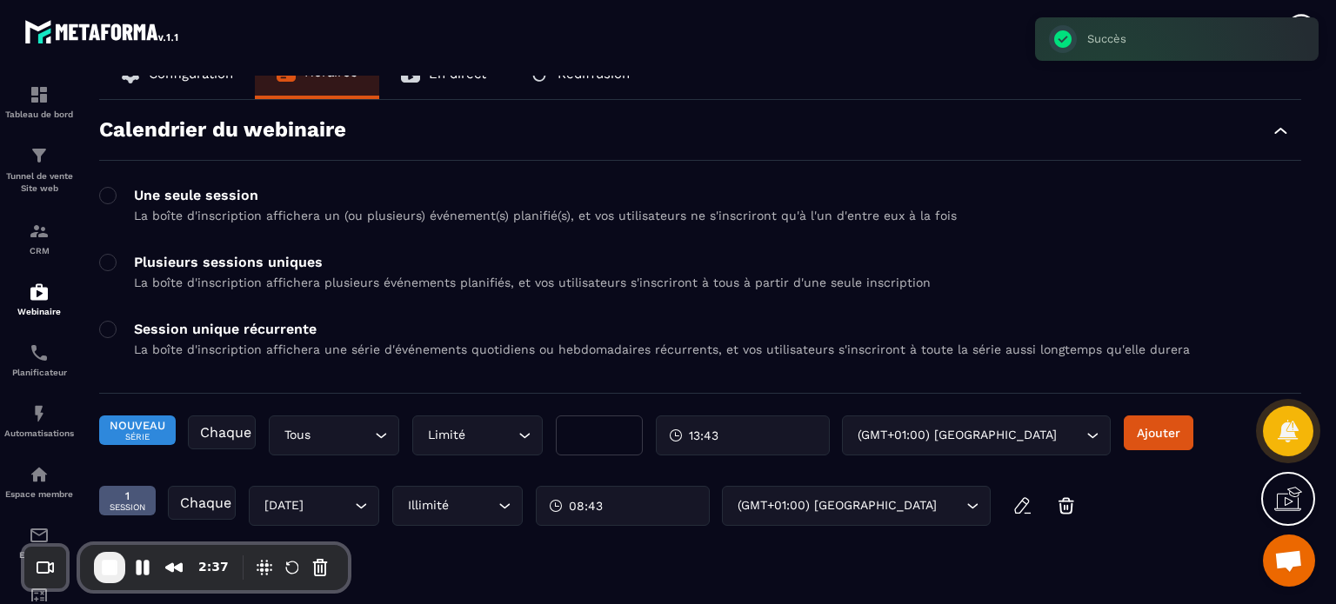
click at [182, 270] on div "Plusieurs sessions uniques La boîte d'inscription affichera plusieurs événement…" at bounding box center [532, 272] width 797 height 36
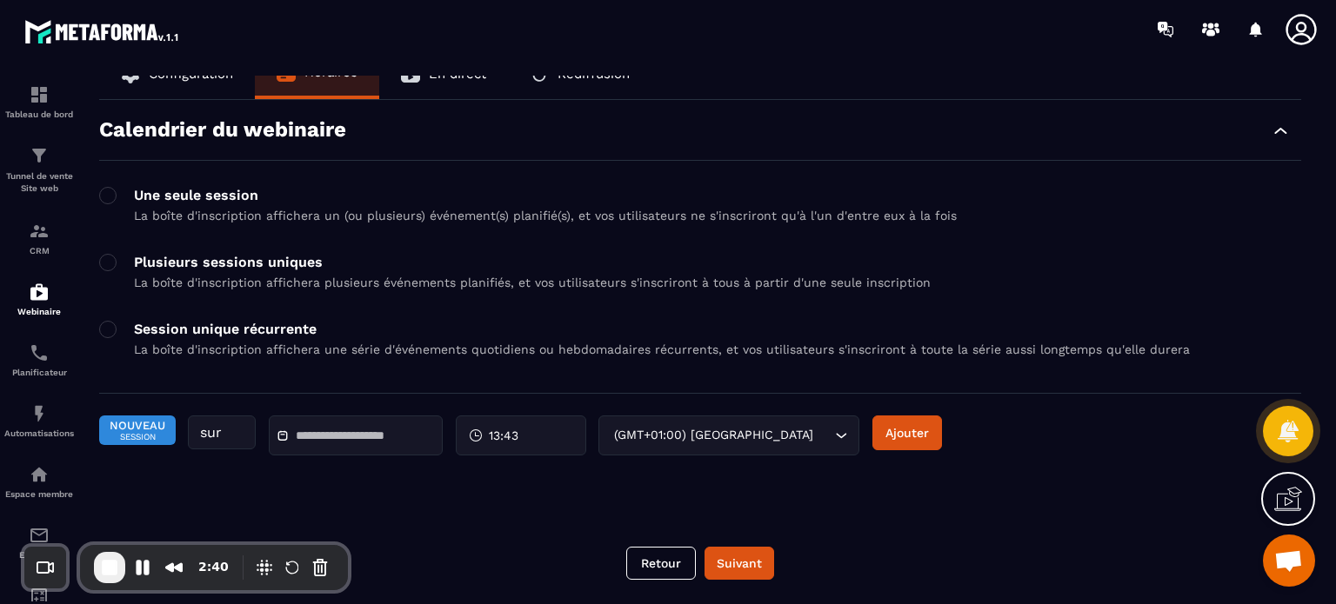
click at [186, 327] on p "Session unique récurrente" at bounding box center [662, 329] width 1056 height 17
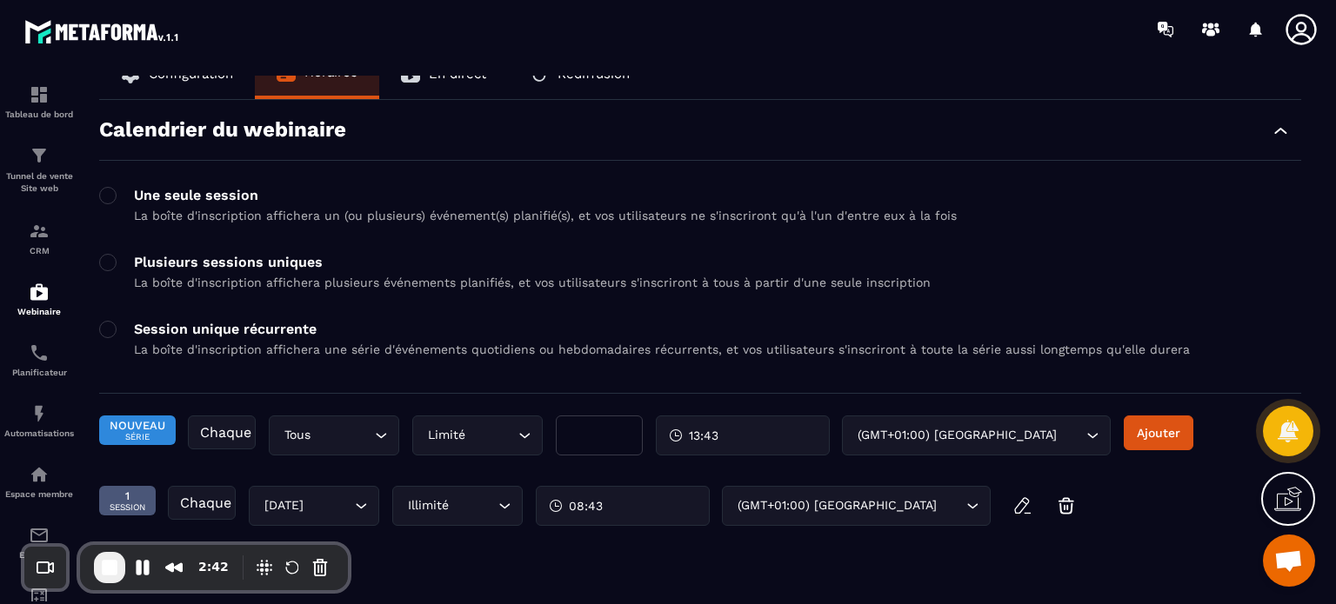
click at [918, 266] on div "Plusieurs sessions uniques La boîte d'inscription affichera plusieurs événement…" at bounding box center [700, 277] width 1202 height 46
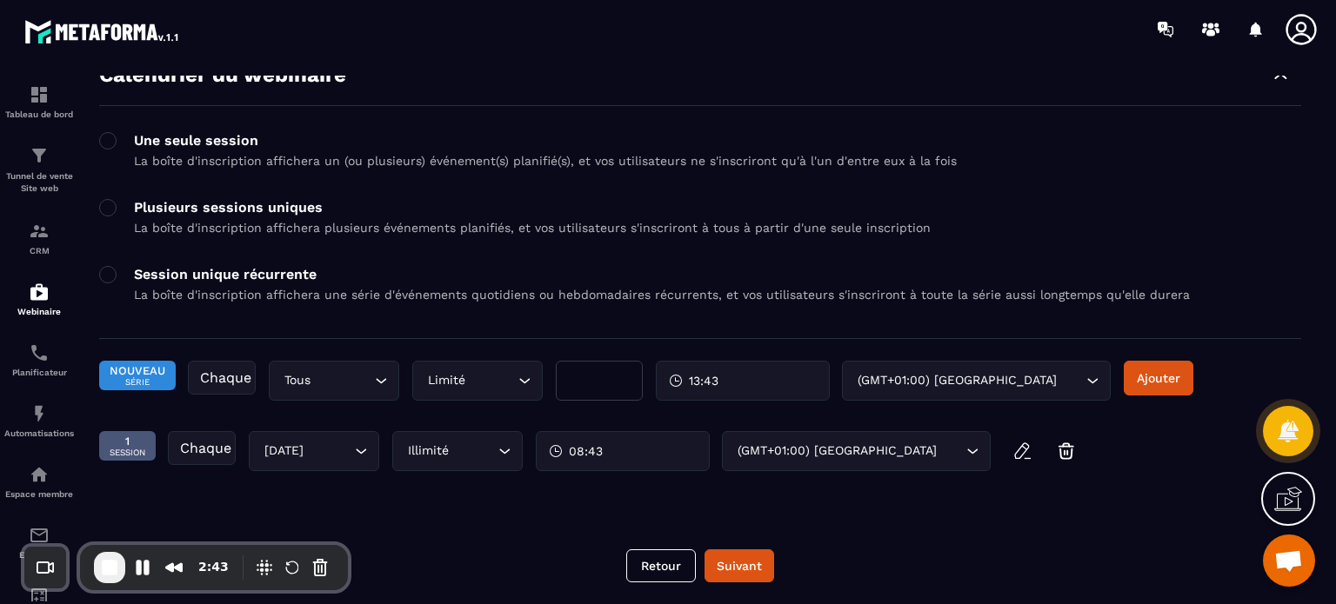
scroll to position [83, 0]
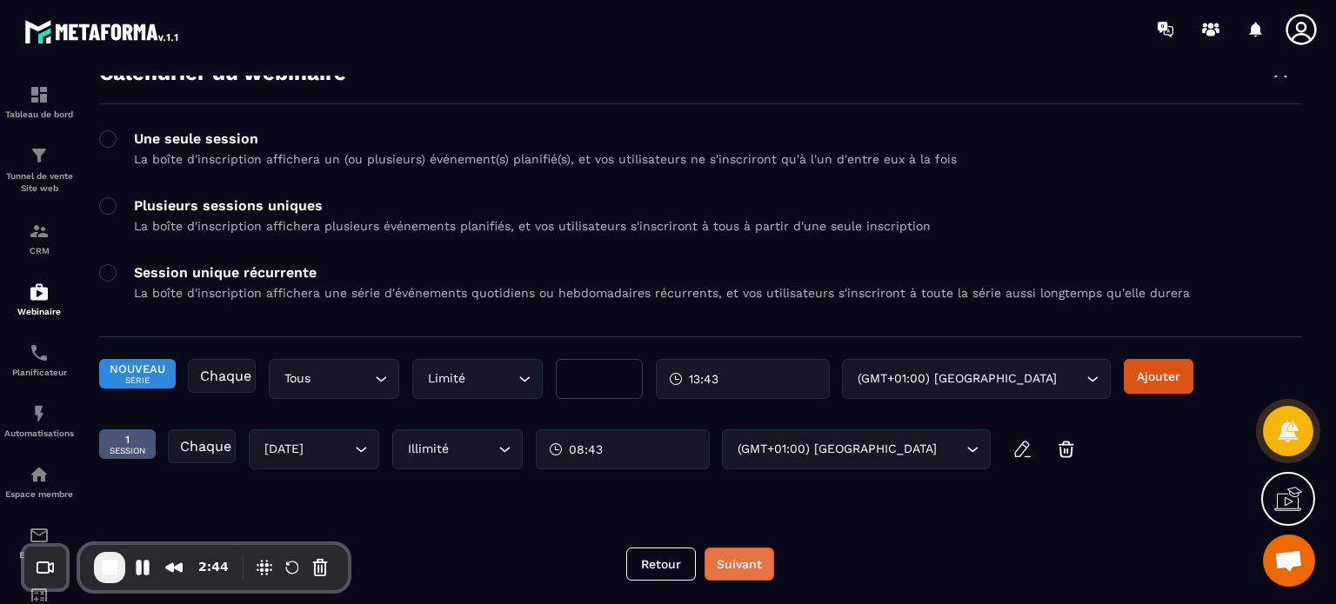
click at [745, 566] on button "Suivant" at bounding box center [739, 564] width 70 height 33
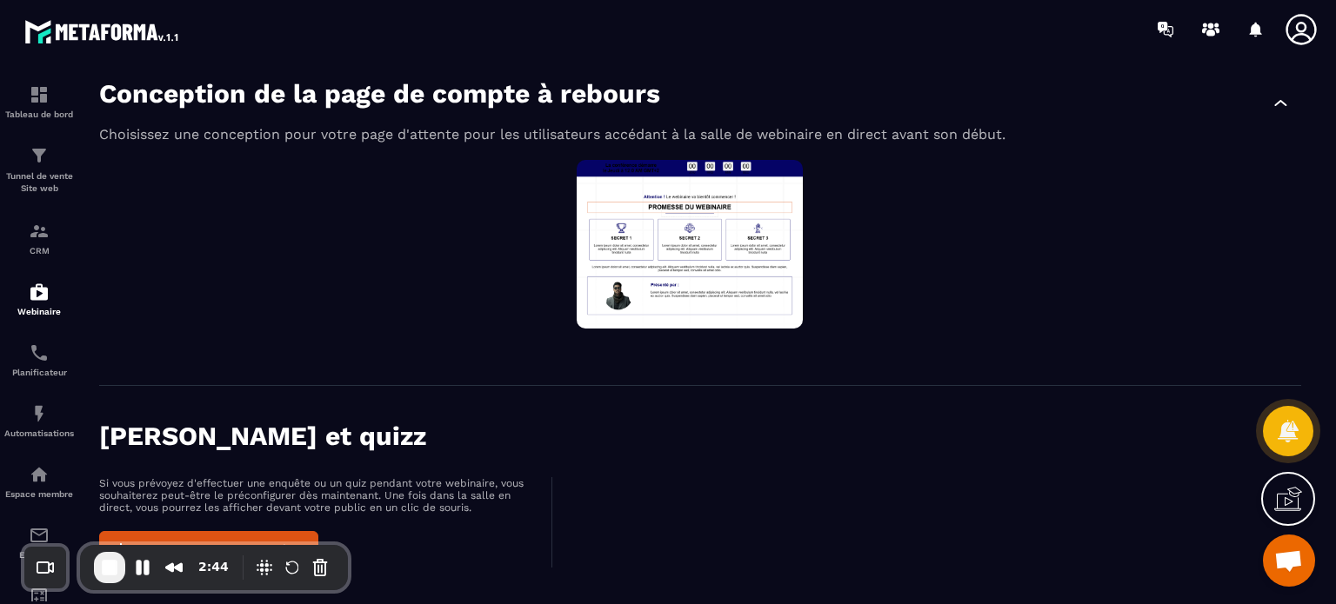
scroll to position [1145, 0]
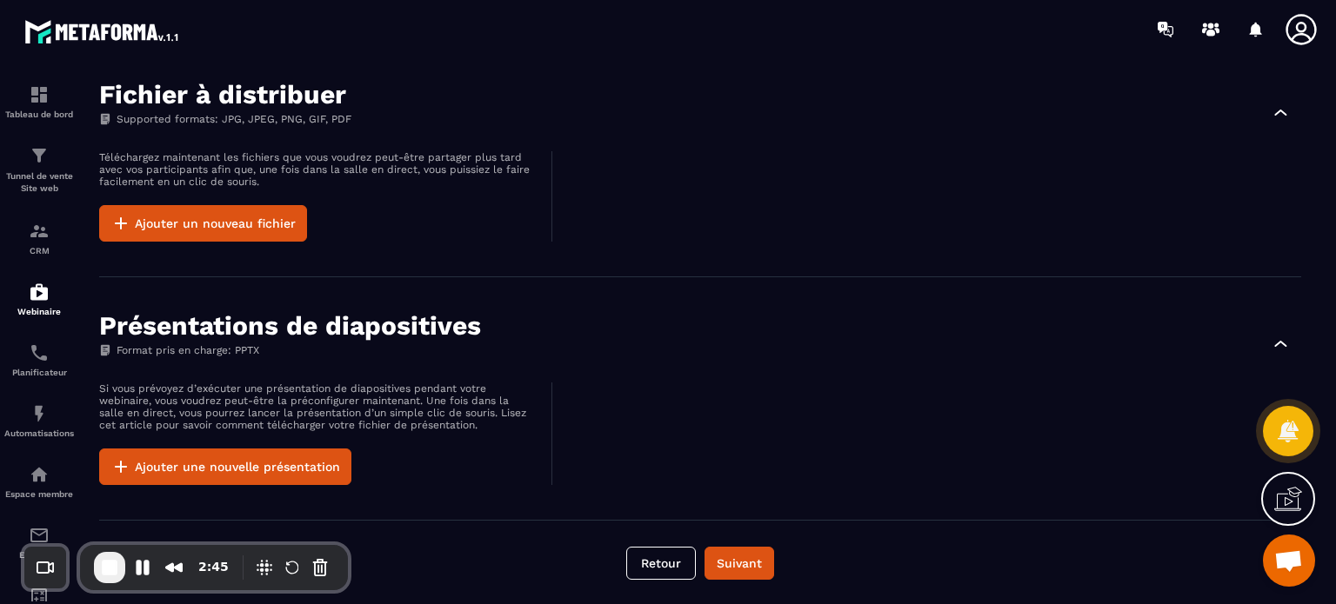
click at [525, 316] on div "Présentations de diapositives Format pris en charge: PPTX" at bounding box center [700, 343] width 1202 height 62
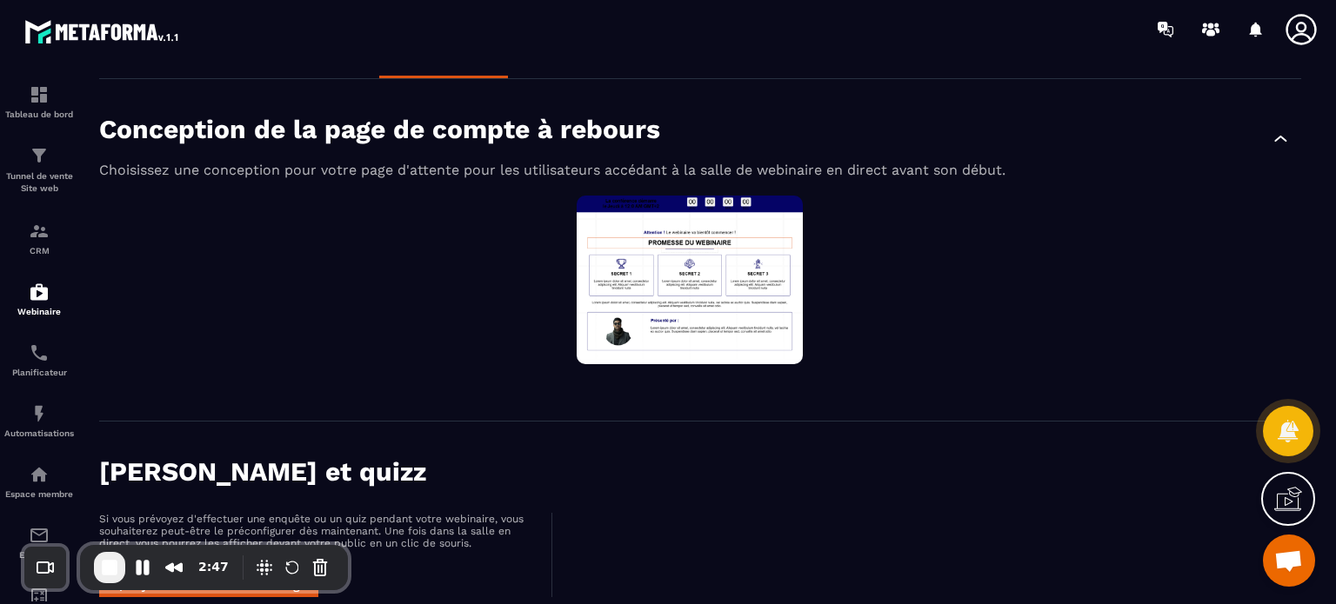
scroll to position [0, 0]
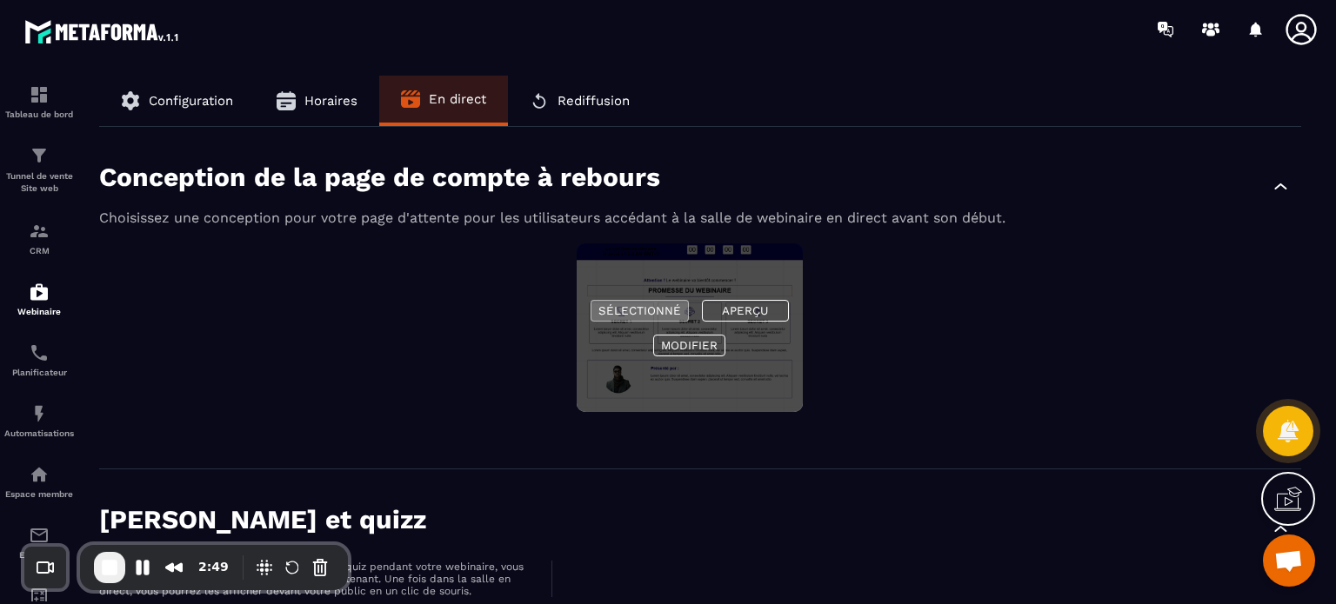
click at [644, 305] on button "Sélectionné" at bounding box center [640, 311] width 98 height 22
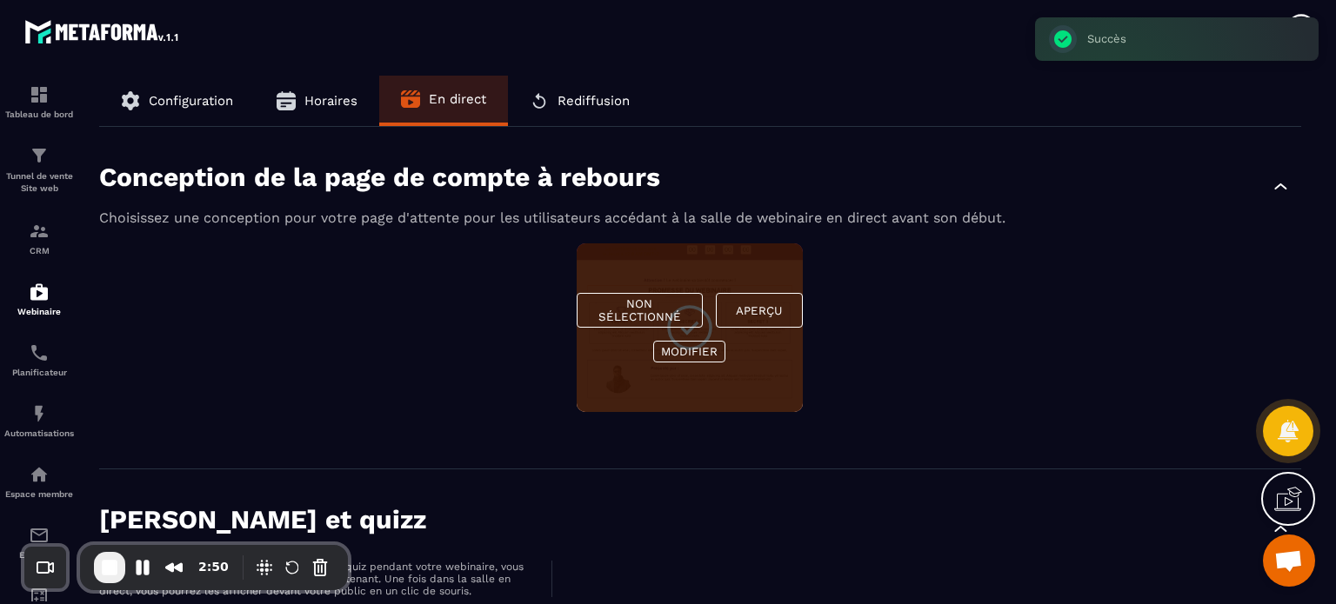
click at [894, 358] on div "Non sélectionné Aperçu Modifier" at bounding box center [700, 339] width 1202 height 190
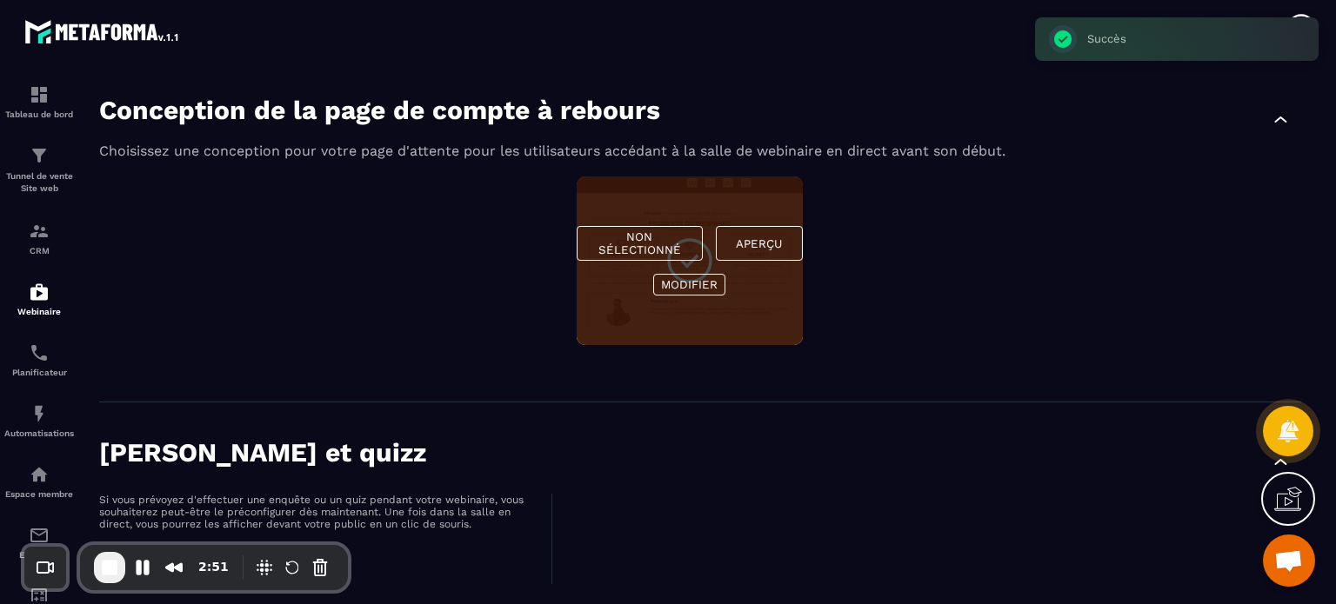
scroll to position [70, 0]
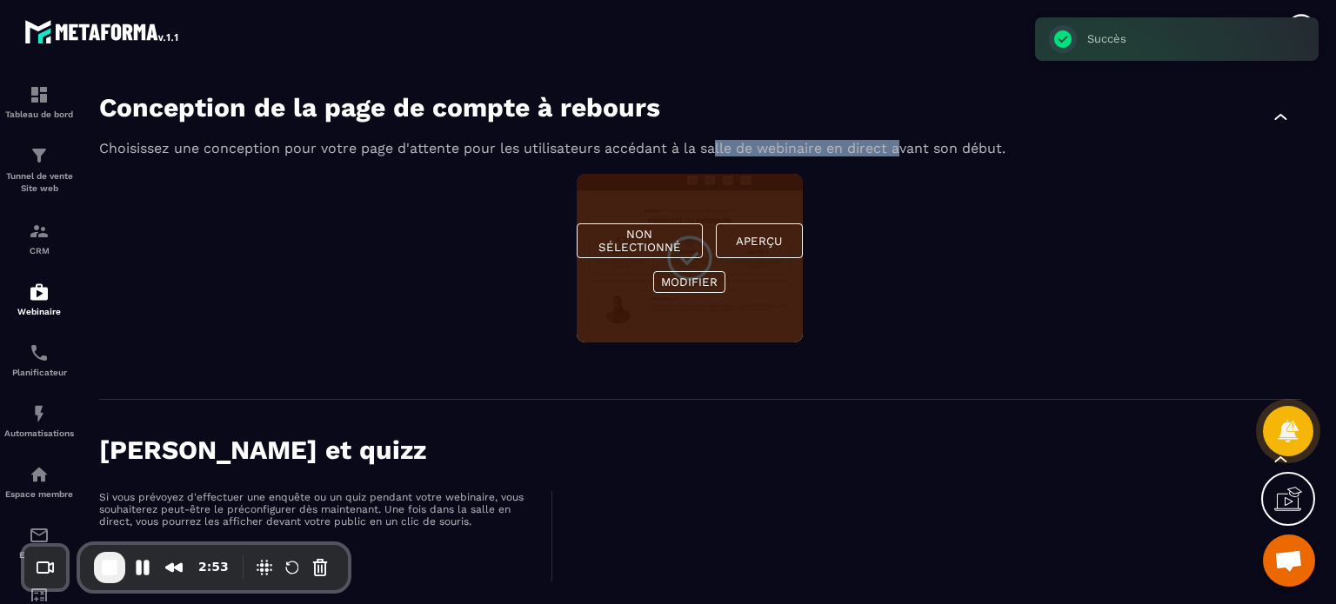
drag, startPoint x: 711, startPoint y: 149, endPoint x: 905, endPoint y: 156, distance: 194.1
click at [905, 156] on p "Choisissez une conception pour votre page d'attente pour les utilisateurs accéd…" at bounding box center [700, 148] width 1202 height 17
click at [932, 295] on div "Non sélectionné Aperçu Modifier" at bounding box center [700, 269] width 1202 height 190
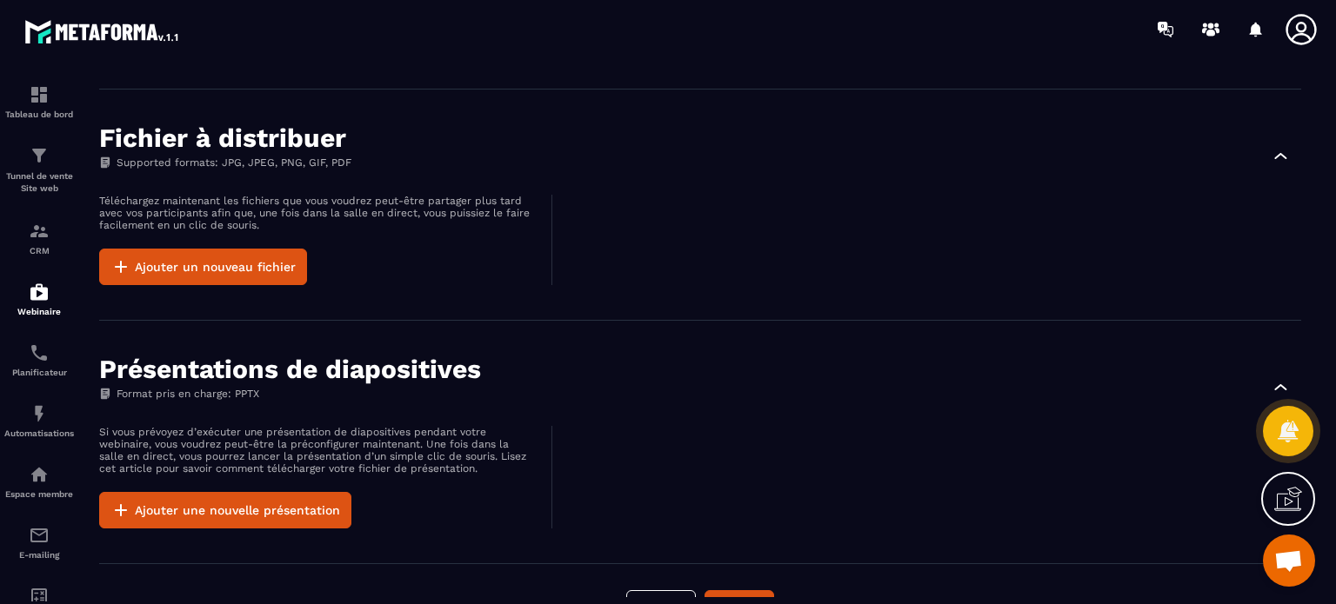
scroll to position [1145, 0]
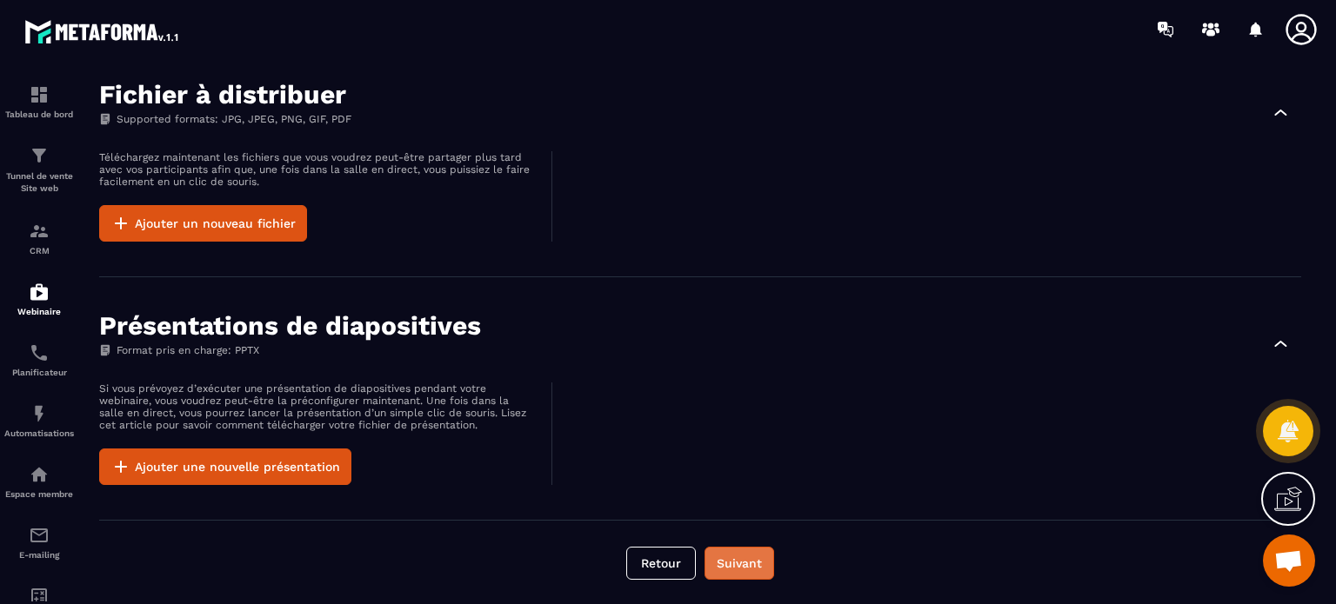
click at [744, 566] on button "Suivant" at bounding box center [739, 563] width 70 height 33
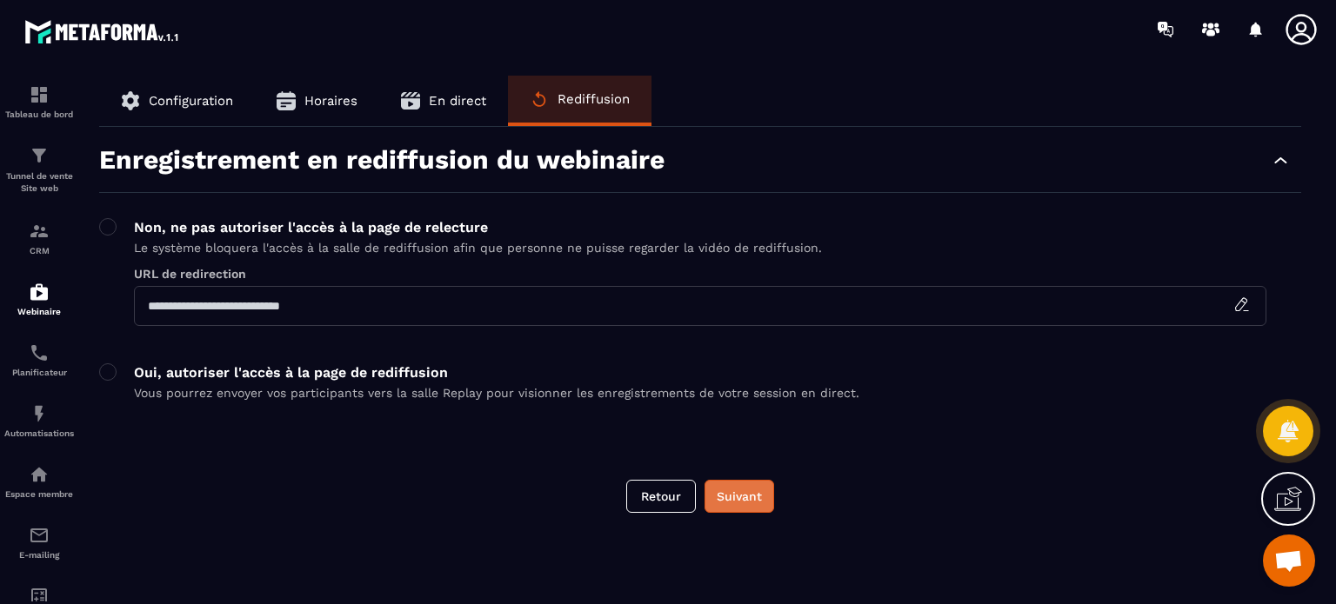
click at [758, 500] on button "Suivant" at bounding box center [739, 496] width 70 height 33
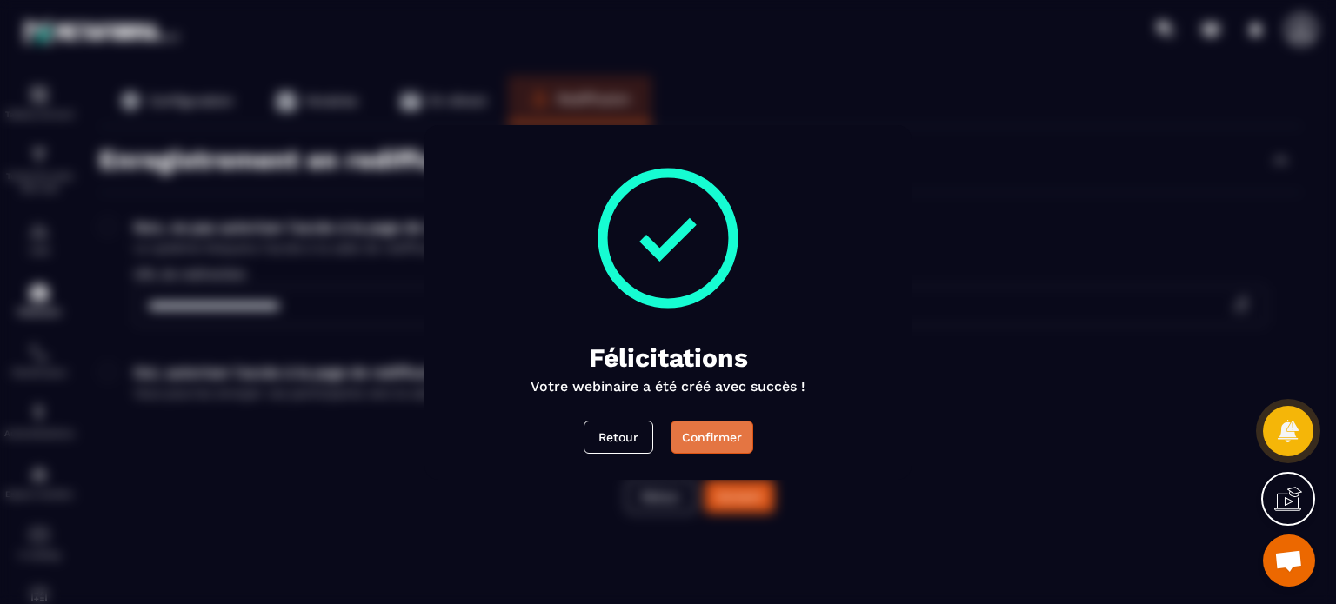
click at [705, 439] on div "Confirmer" at bounding box center [712, 437] width 60 height 17
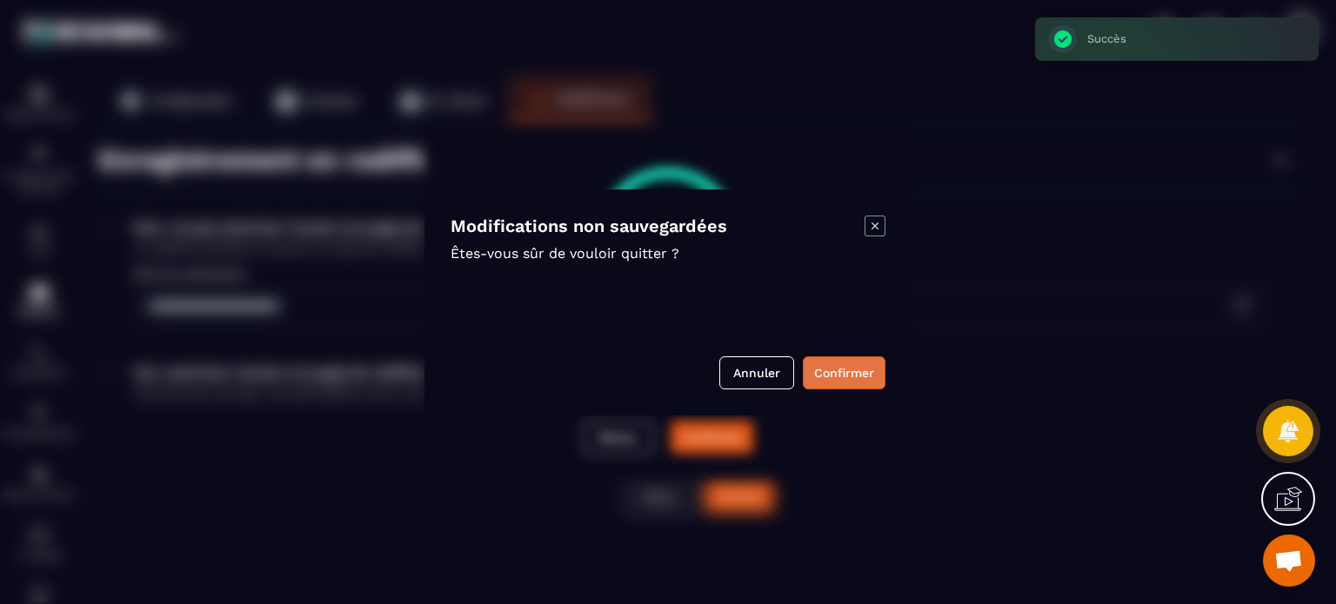
click at [865, 377] on button "Confirmer" at bounding box center [844, 373] width 83 height 33
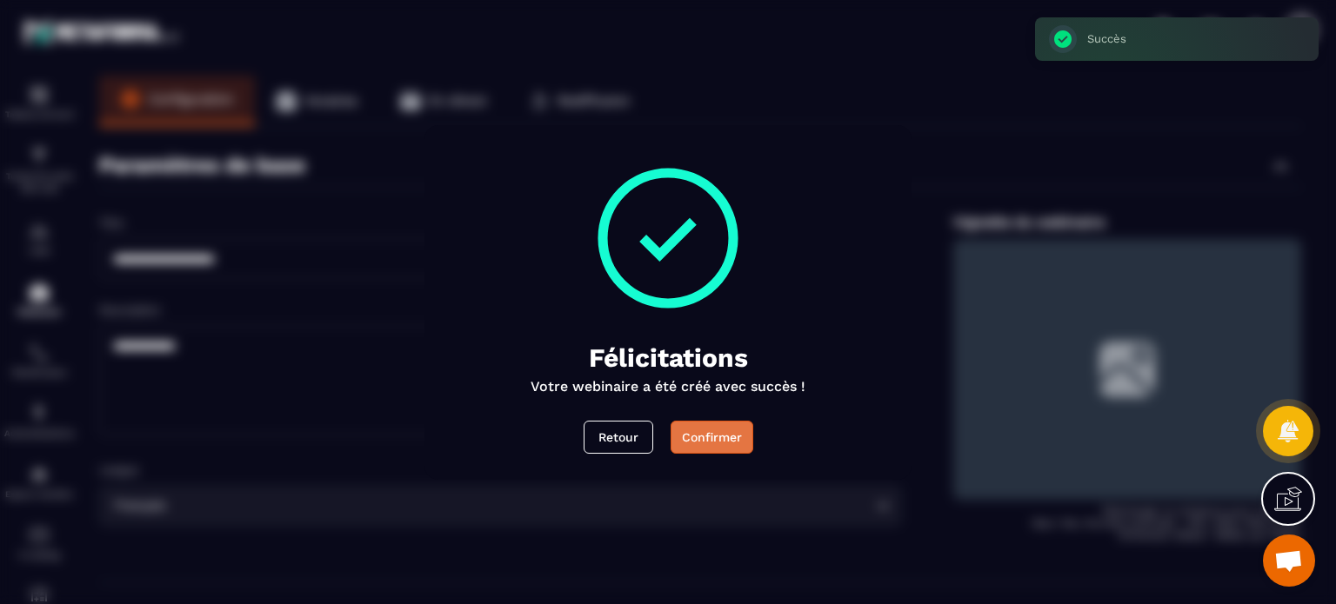
click at [722, 443] on div "Confirmer" at bounding box center [712, 437] width 60 height 17
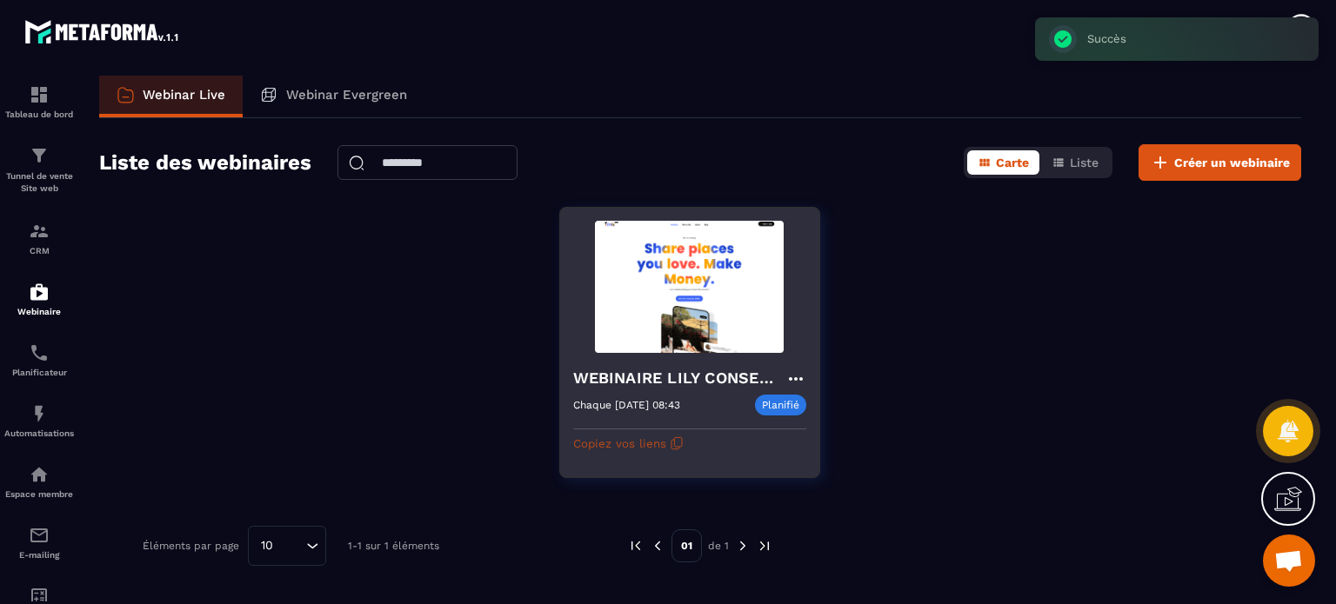
click at [600, 447] on button "Copiez vos liens" at bounding box center [628, 444] width 110 height 28
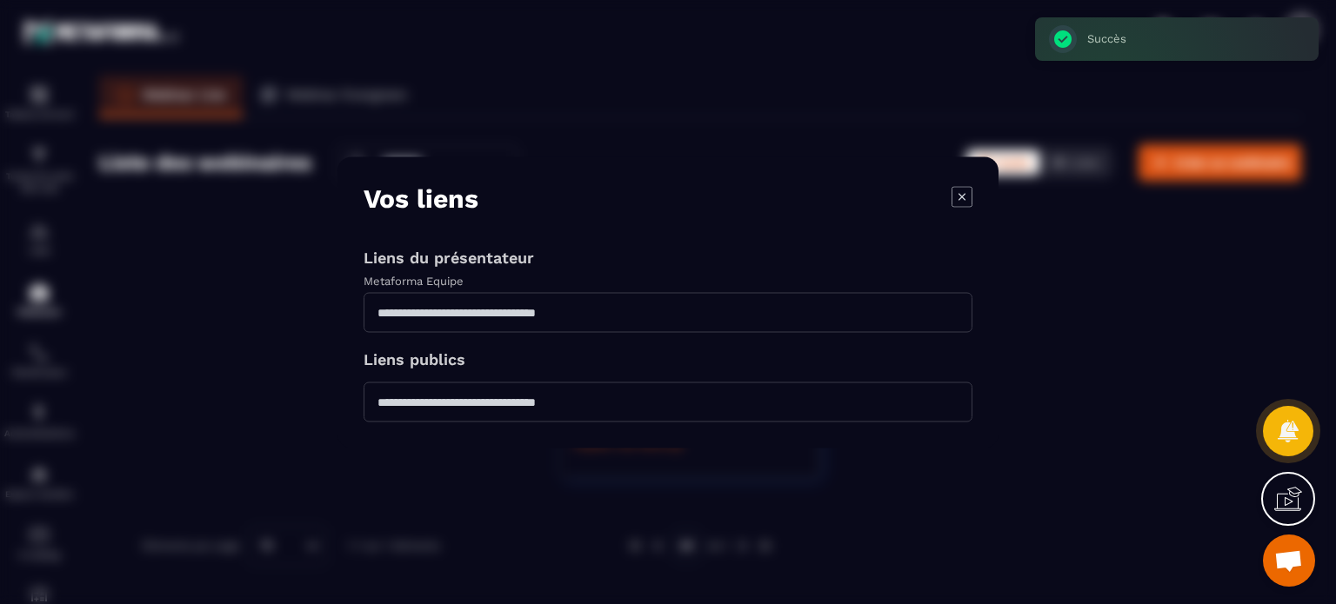
click at [965, 197] on icon "Modal window" at bounding box center [961, 196] width 21 height 21
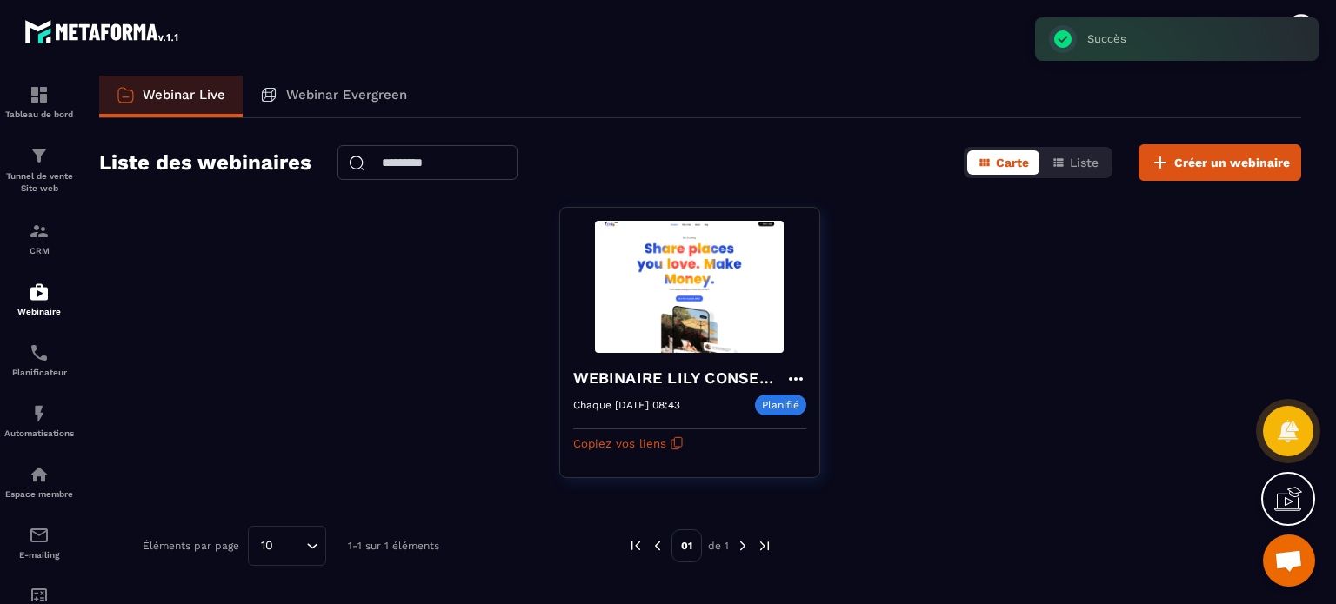
click at [1289, 506] on icon at bounding box center [1288, 499] width 28 height 28
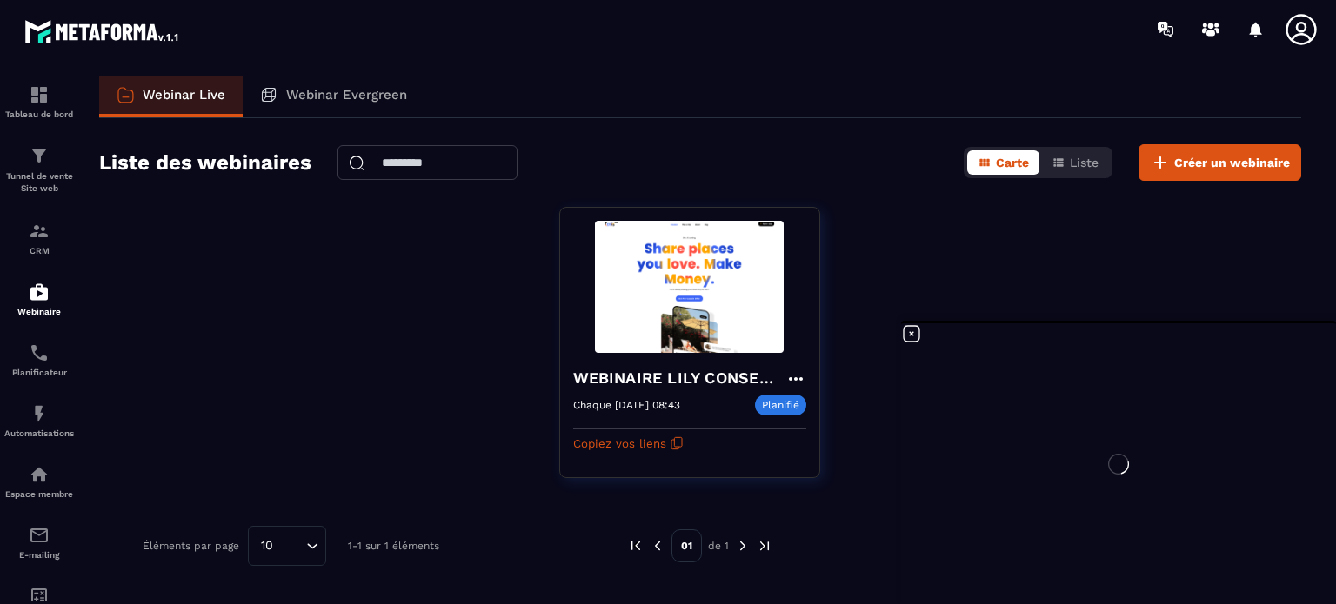
click at [129, 399] on div "WEBINAIRE LILY CONSEILS Chaque [DATE] 08:43 Planifié Chaque [DATE] 08:43 Copiez…" at bounding box center [700, 353] width 1202 height 293
click at [7, 434] on p "Automatisations" at bounding box center [39, 434] width 70 height 10
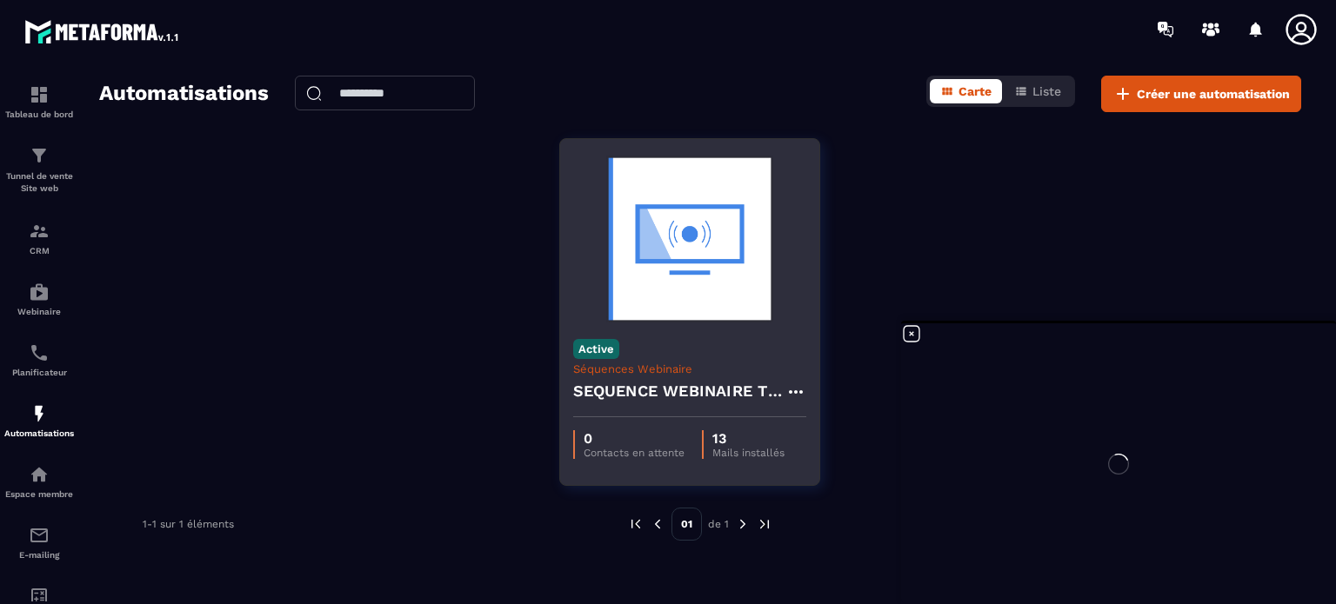
click at [689, 337] on div "Active Séquences Webinaire SEQUENCE WEBINAIRE TEST" at bounding box center [689, 371] width 259 height 91
click at [650, 231] on img at bounding box center [689, 239] width 233 height 174
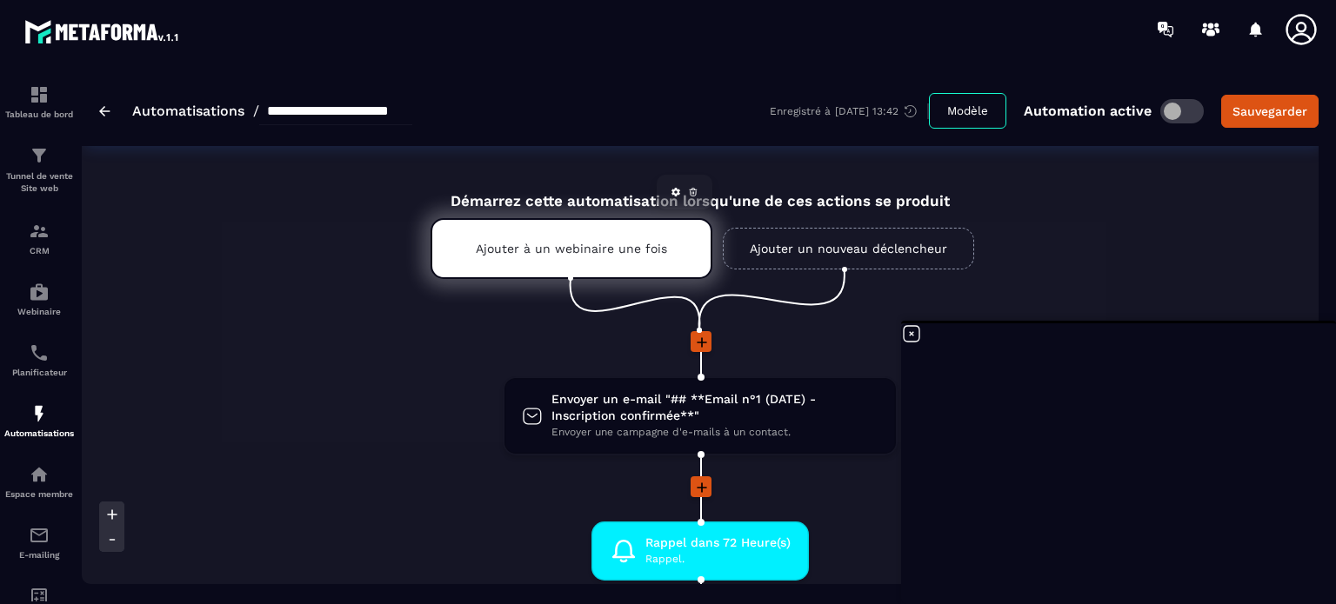
click at [569, 222] on div "Ajouter à un webinaire une fois" at bounding box center [572, 248] width 282 height 61
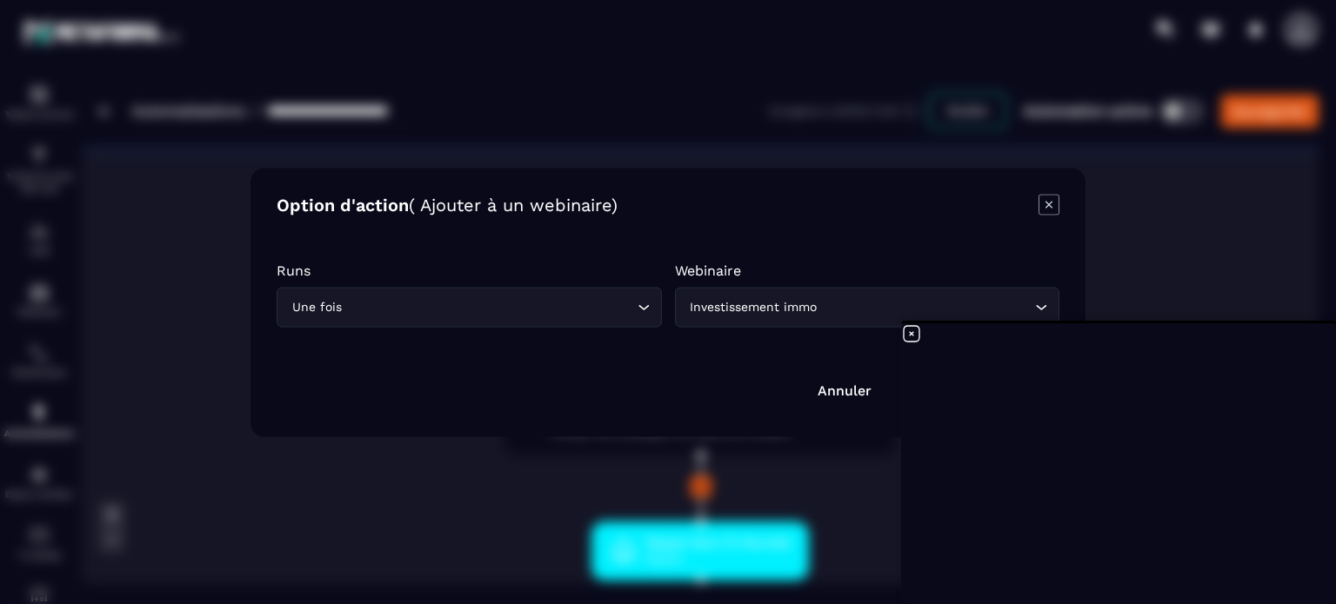
click at [772, 304] on div "Investissement immo" at bounding box center [858, 306] width 349 height 19
type input "*"
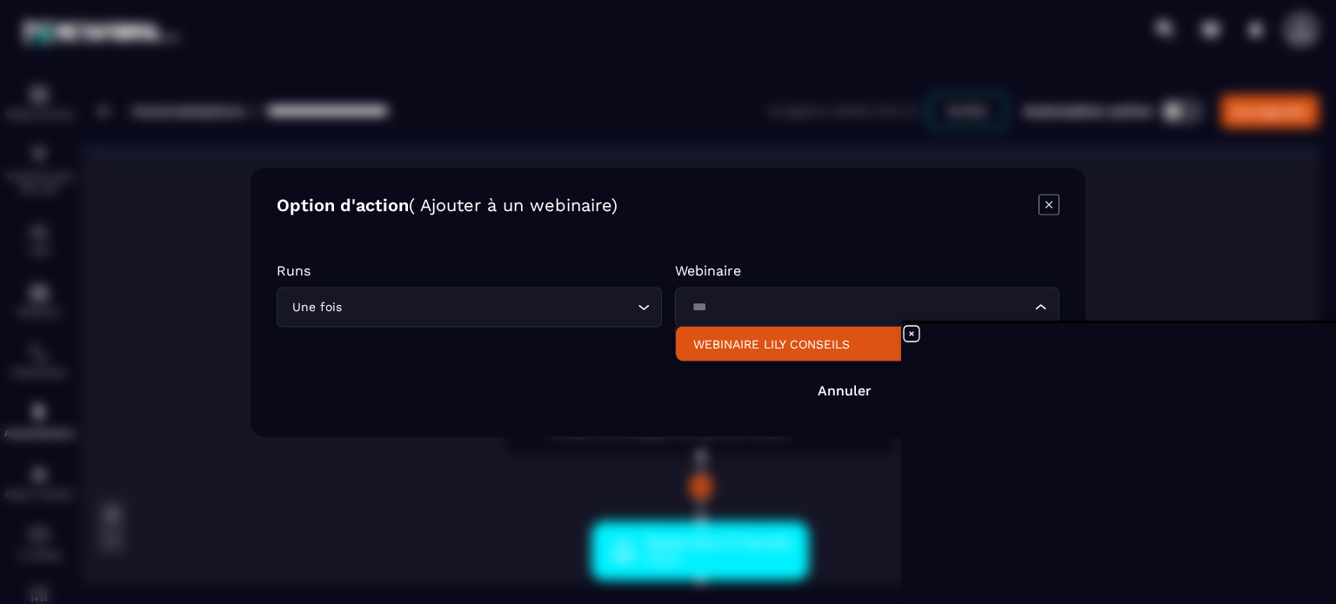
click at [763, 355] on li "WEBINAIRE LILY CONSEILS" at bounding box center [868, 343] width 384 height 35
type input "***"
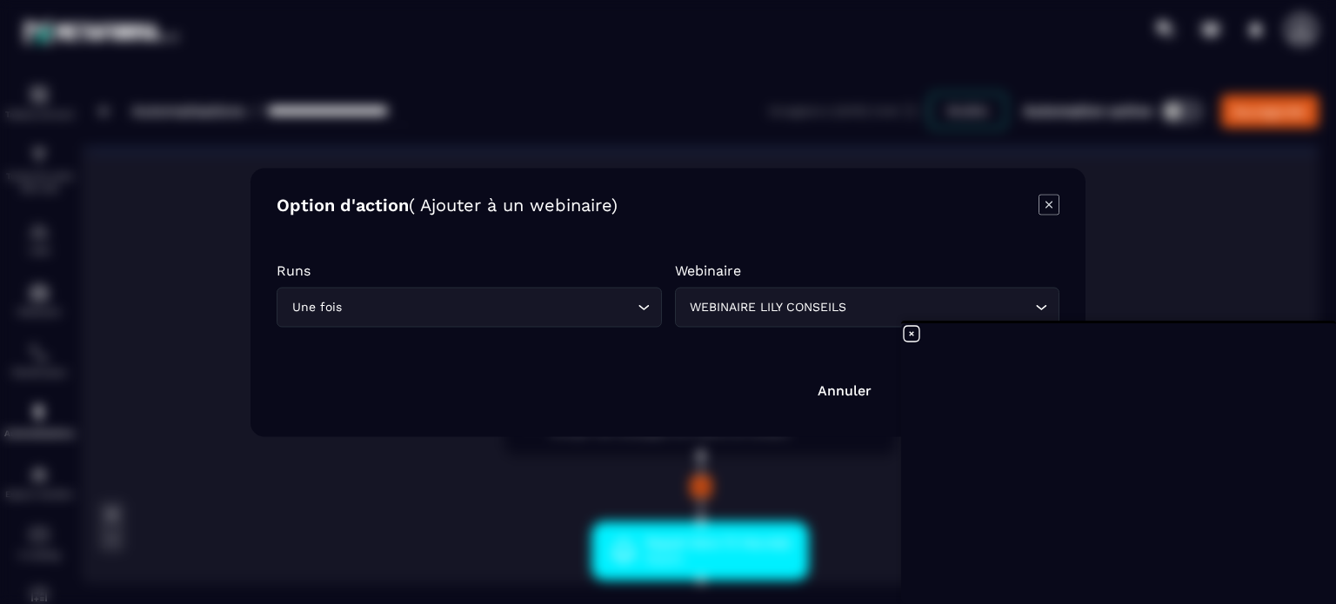
click at [905, 331] on icon at bounding box center [911, 334] width 21 height 21
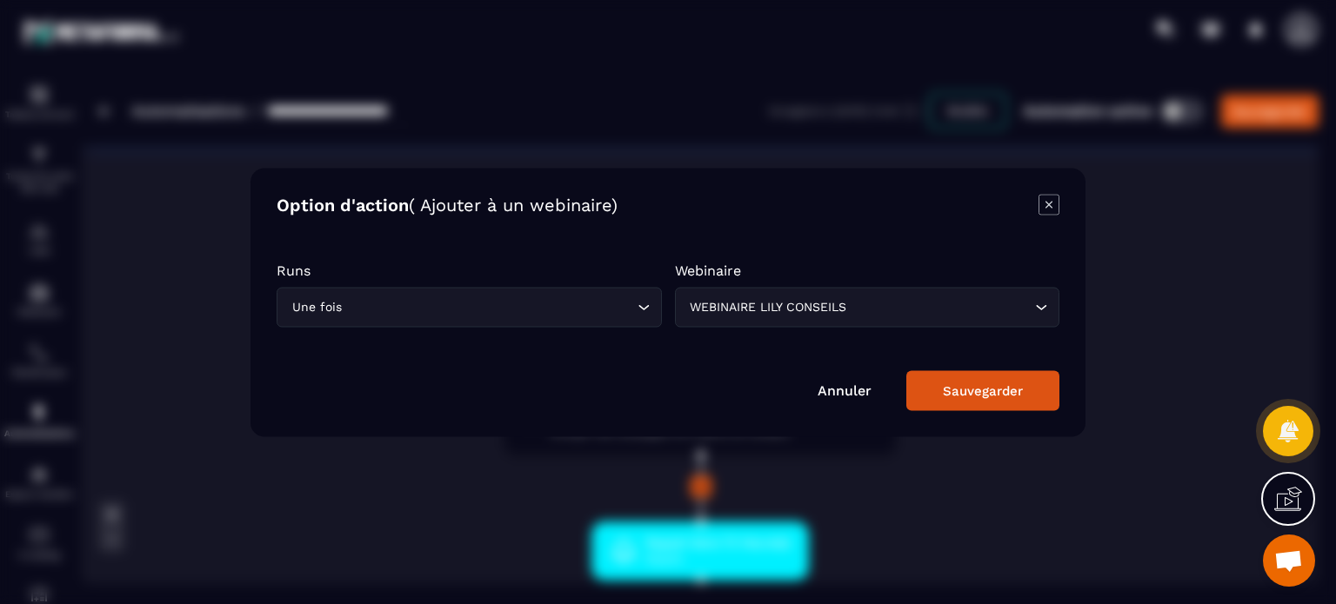
click at [991, 390] on div "Sauvegarder" at bounding box center [983, 391] width 80 height 16
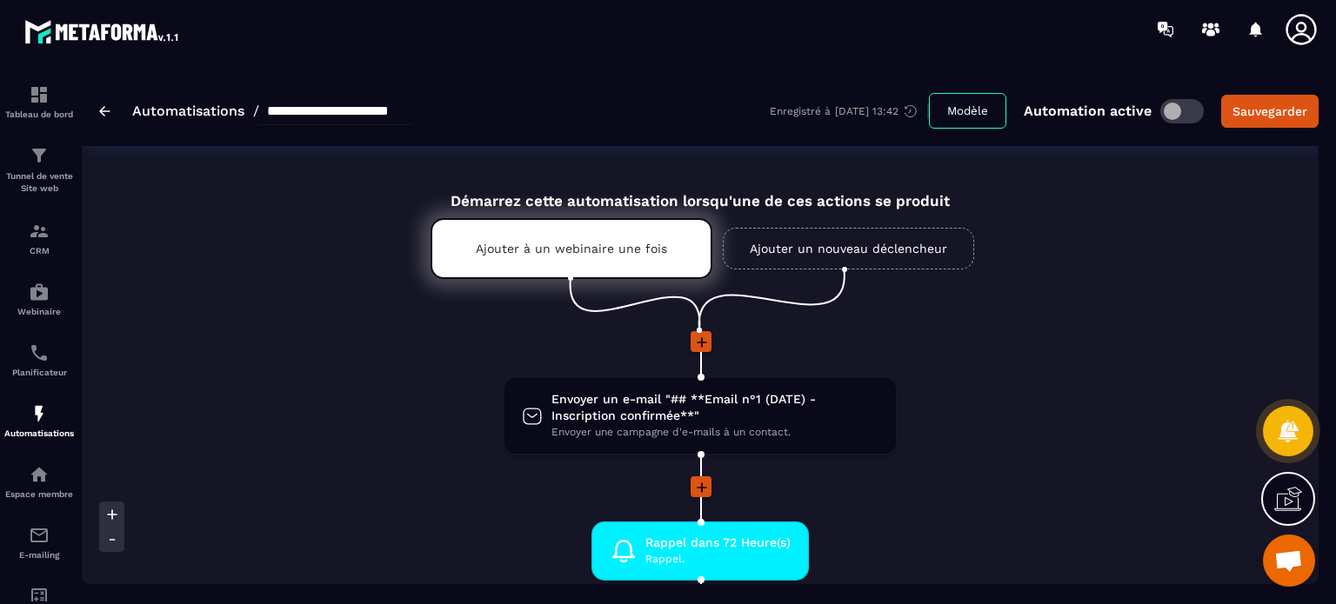
click at [424, 354] on li at bounding box center [700, 353] width 905 height 45
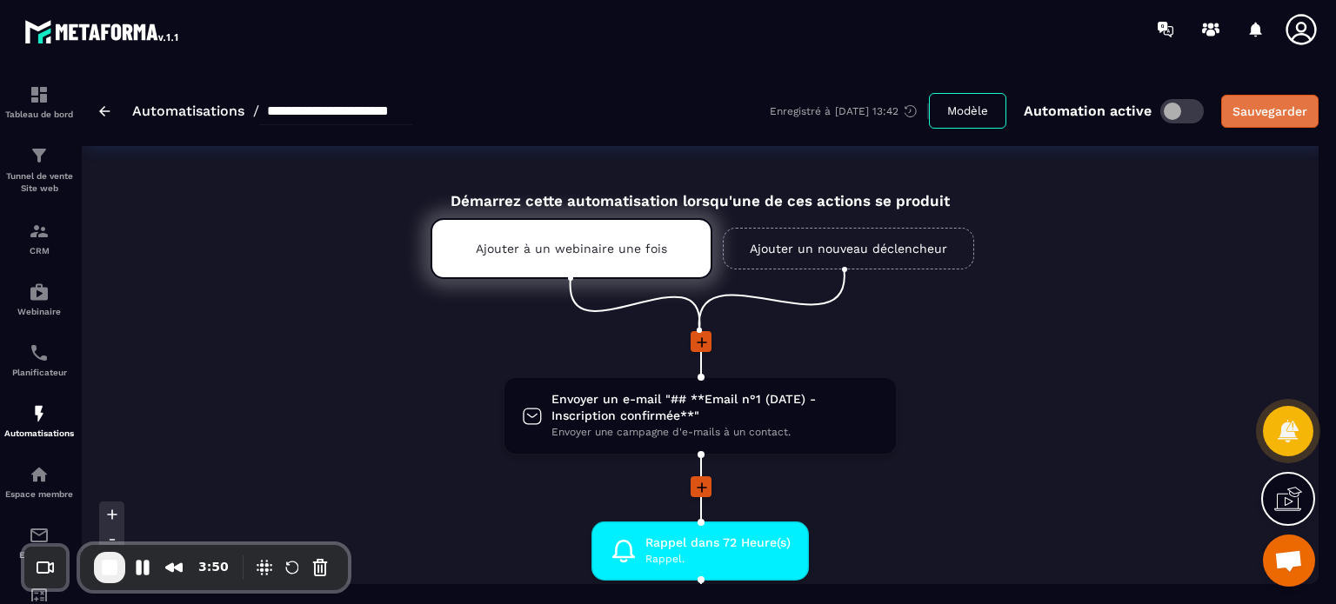
click at [1302, 110] on div "Sauvegarder" at bounding box center [1269, 111] width 75 height 17
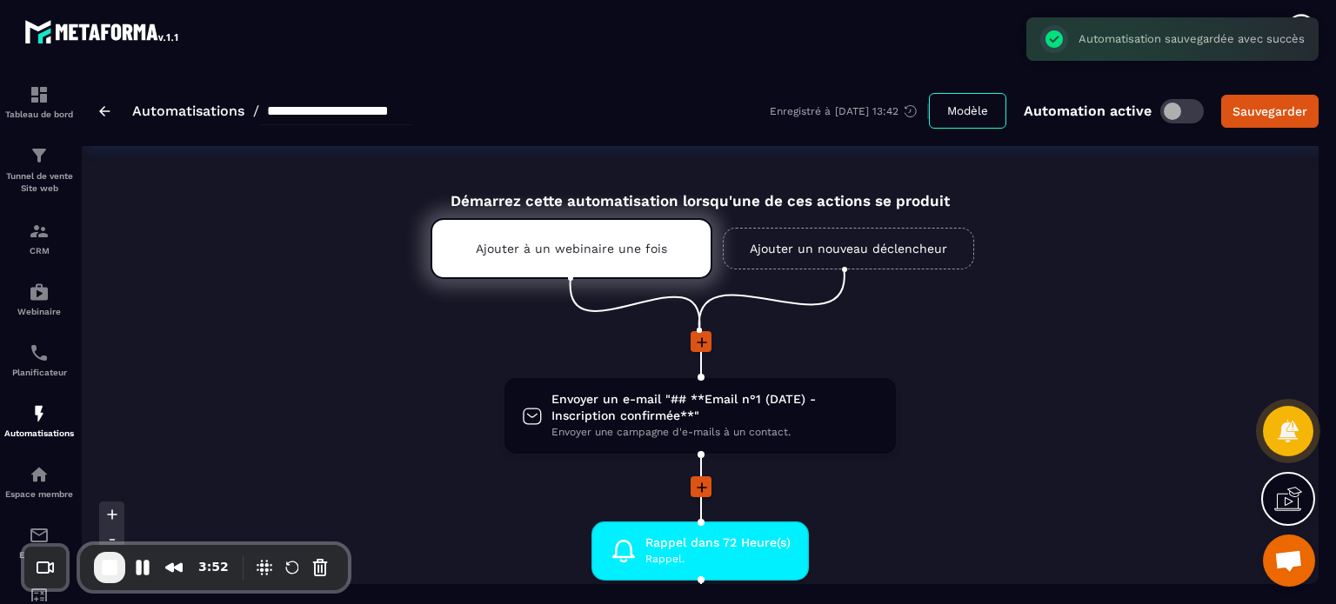
click at [104, 112] on img at bounding box center [104, 111] width 11 height 10
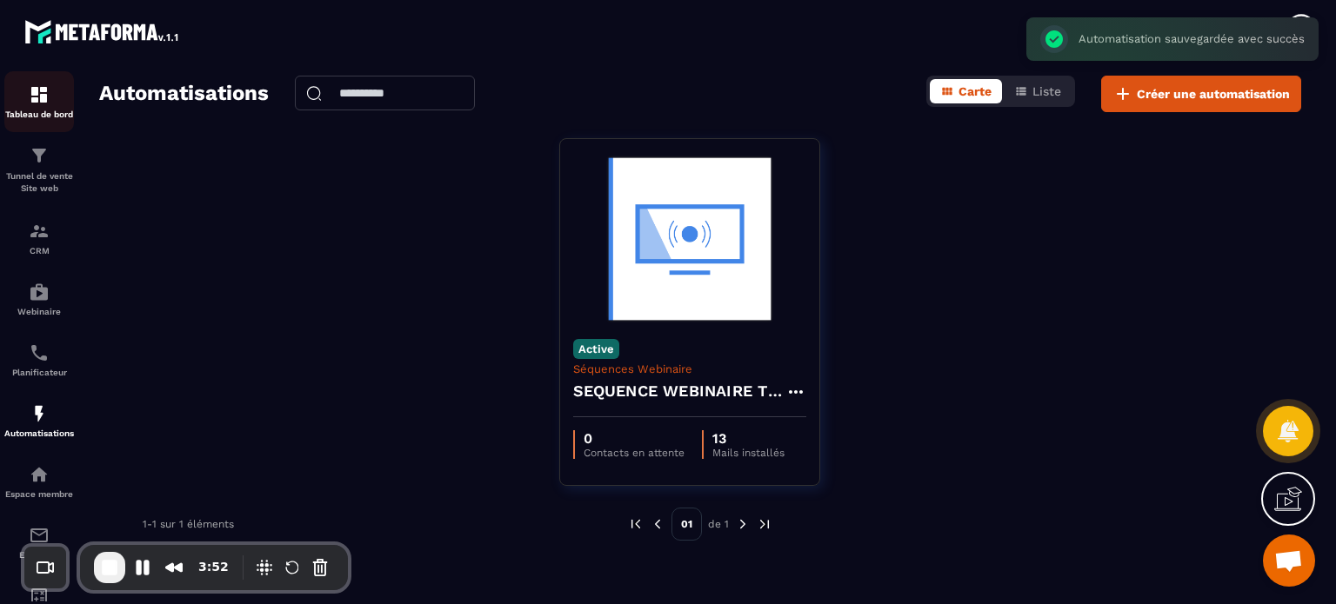
click at [44, 100] on img at bounding box center [39, 94] width 21 height 21
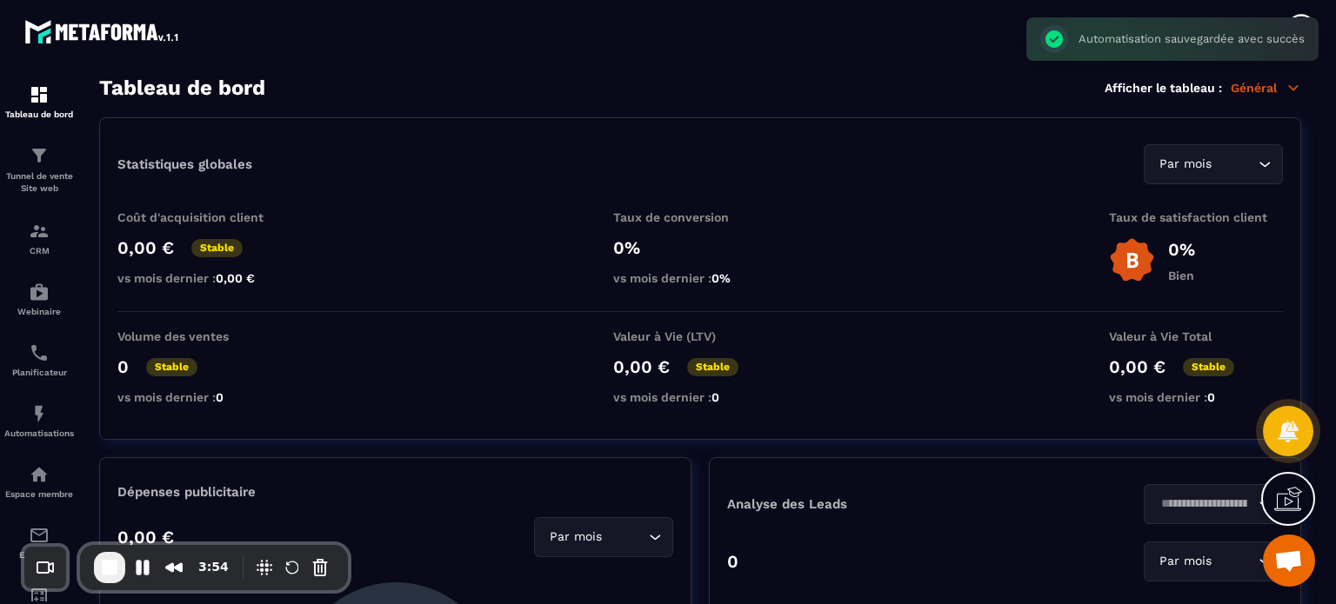
click at [1305, 17] on div "Automatisation sauvegardée avec succès ×" at bounding box center [1172, 38] width 292 height 43
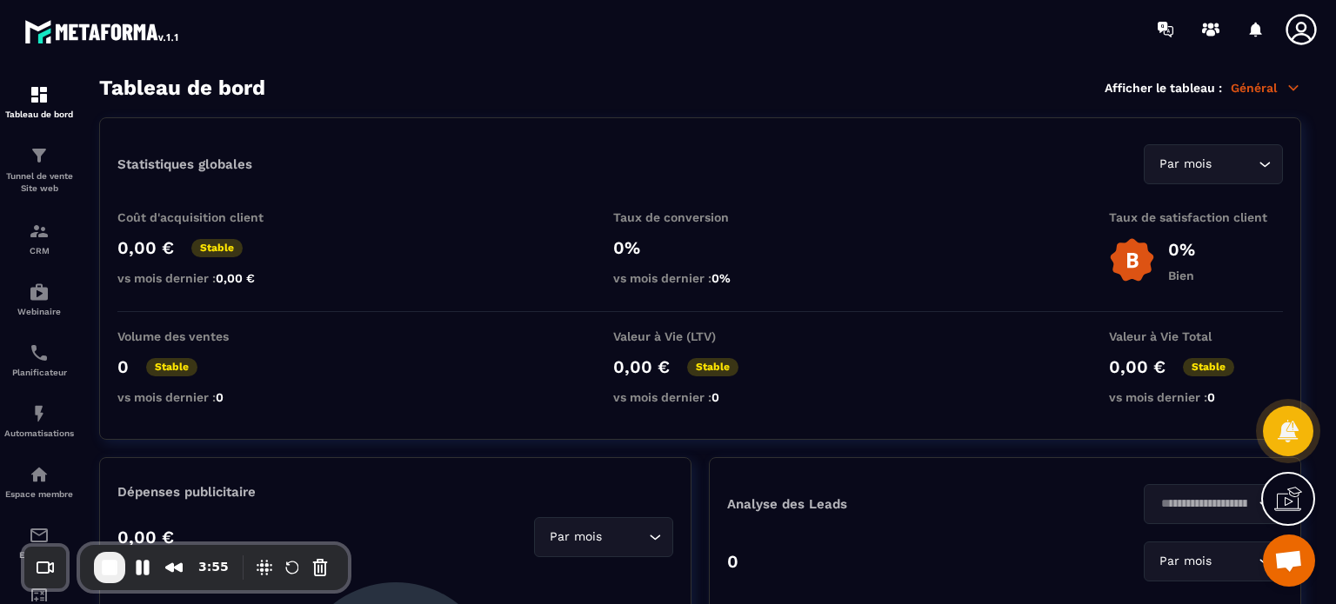
click at [1303, 22] on icon at bounding box center [1300, 29] width 30 height 30
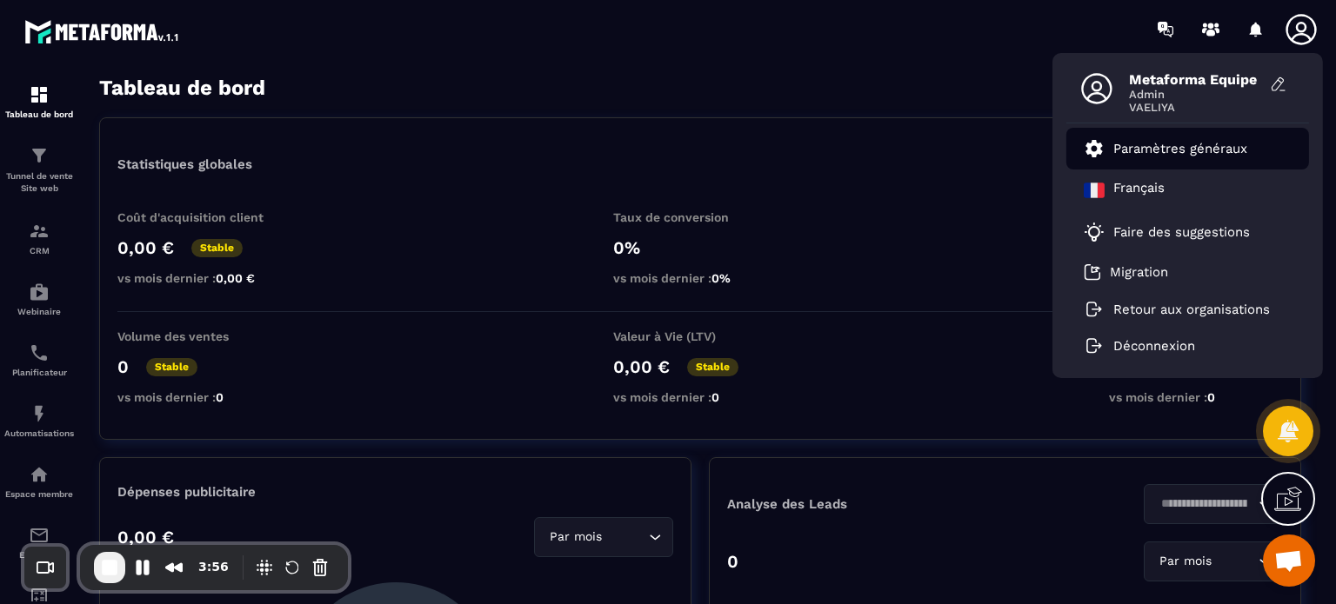
click at [1218, 135] on li "Paramètres généraux" at bounding box center [1187, 149] width 243 height 42
click at [1175, 158] on link "Paramètres généraux" at bounding box center [1166, 148] width 164 height 21
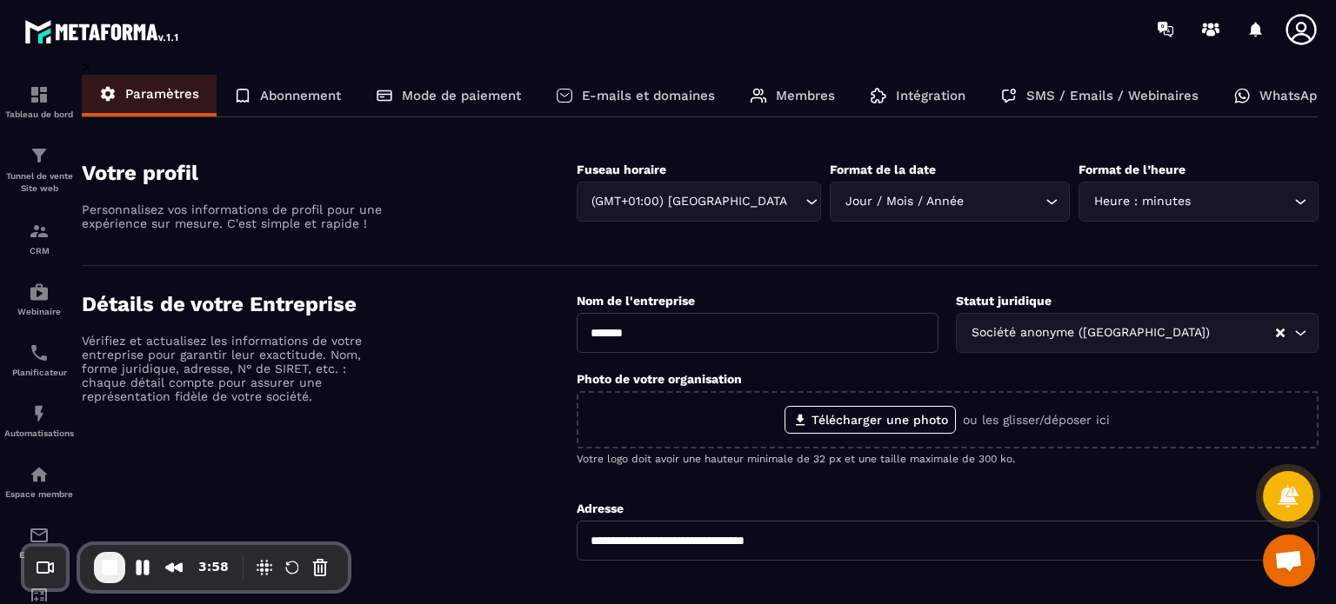
click at [908, 92] on p "Intégration" at bounding box center [931, 96] width 70 height 16
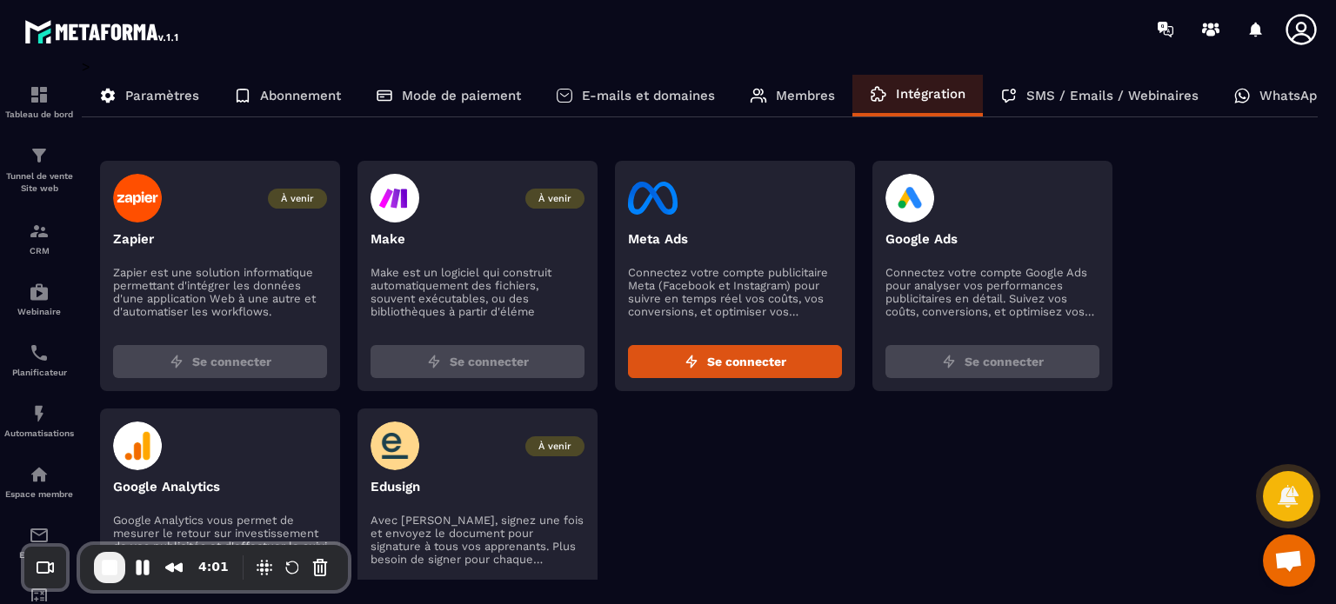
click at [678, 93] on p "E-mails et domaines" at bounding box center [648, 96] width 133 height 16
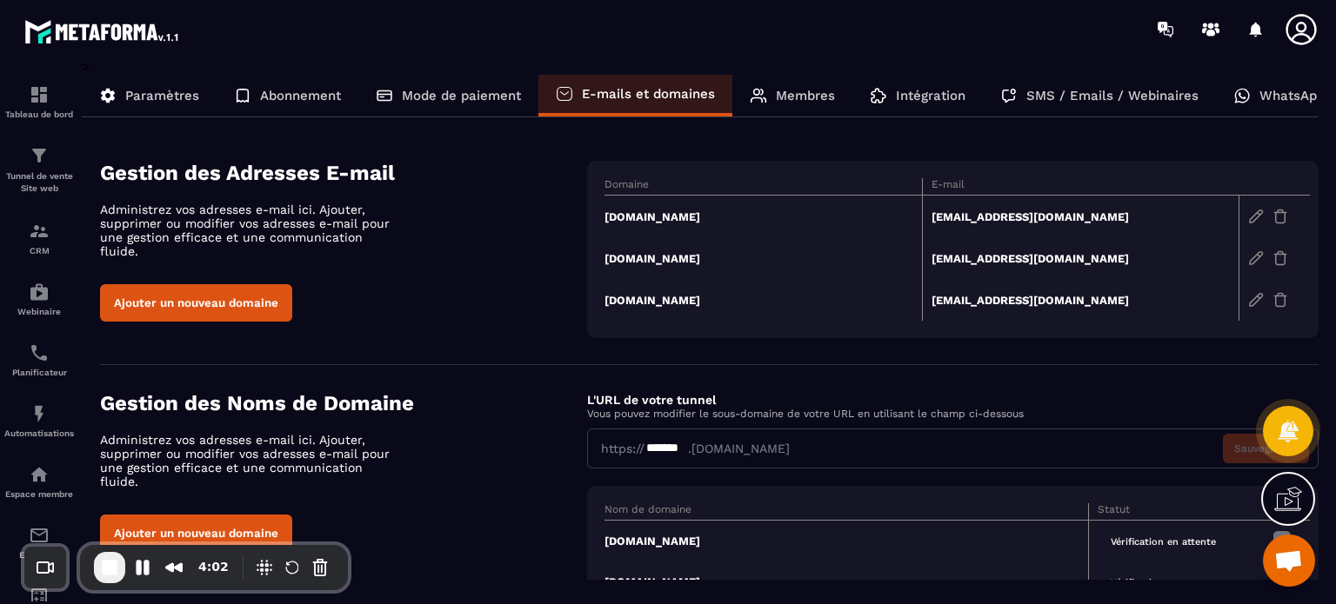
click at [1052, 97] on p "SMS / Emails / Webinaires" at bounding box center [1112, 96] width 172 height 16
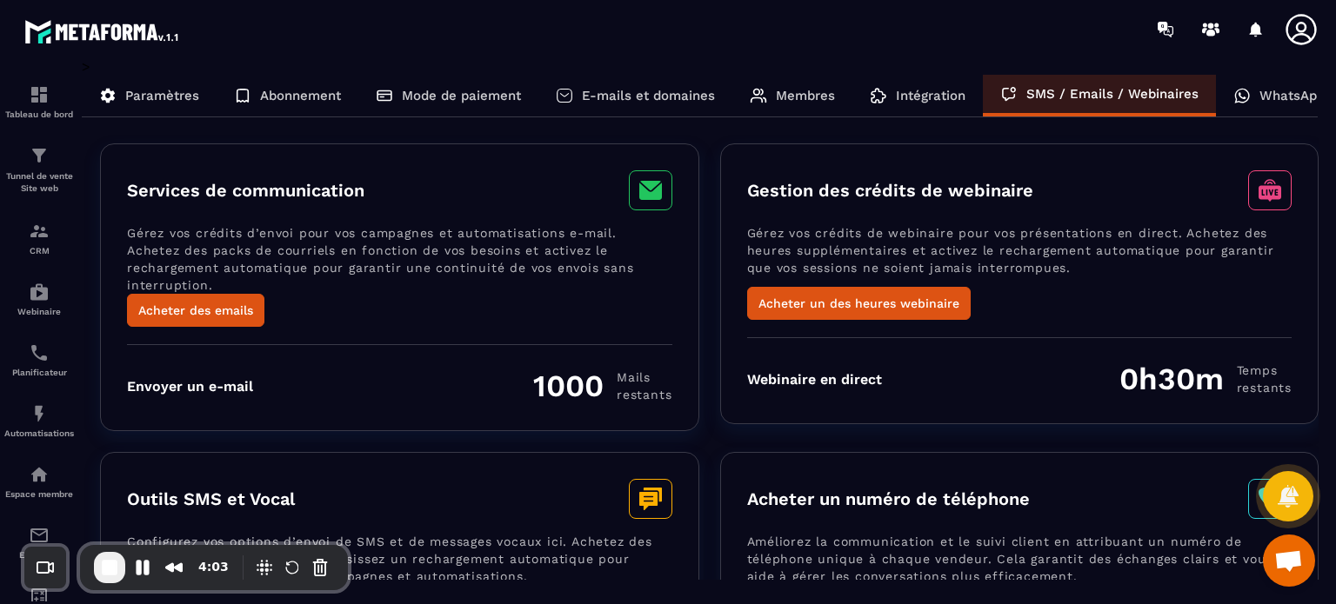
click at [637, 97] on p "E-mails et domaines" at bounding box center [648, 96] width 133 height 16
